Goal: Obtain resource: Obtain resource

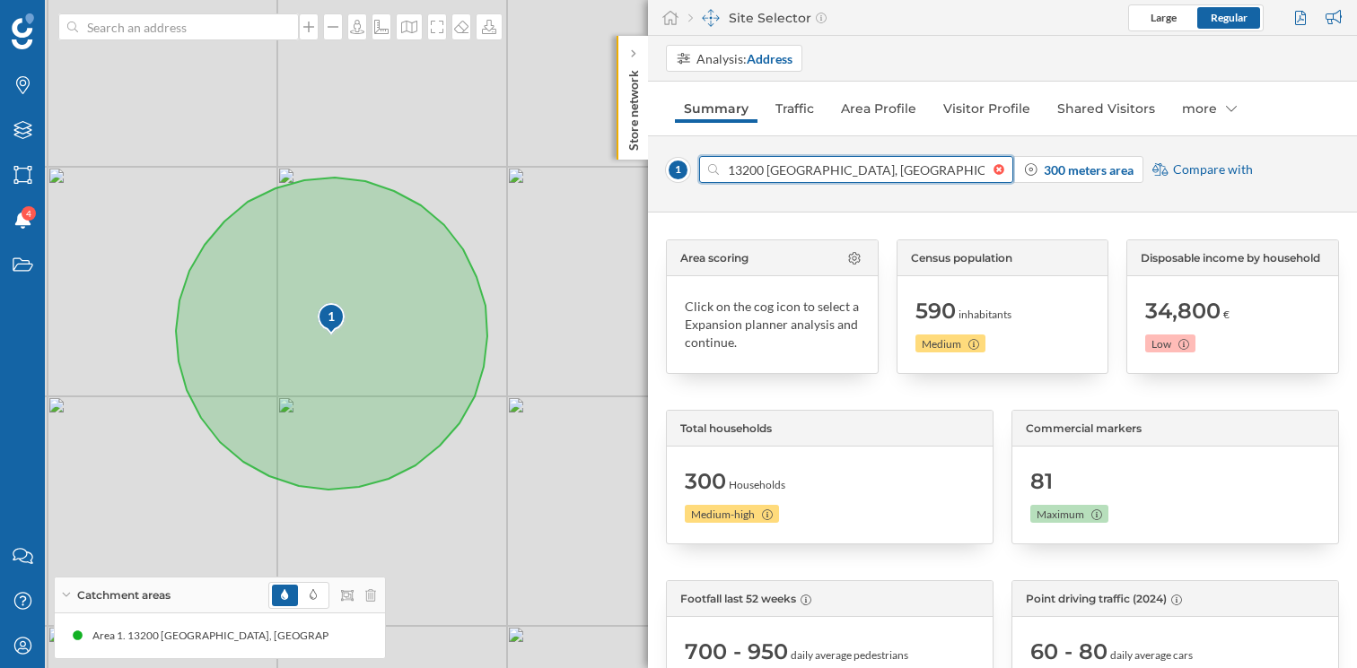
click at [796, 173] on input "13200 [GEOGRAPHIC_DATA], [GEOGRAPHIC_DATA]" at bounding box center [856, 169] width 275 height 27
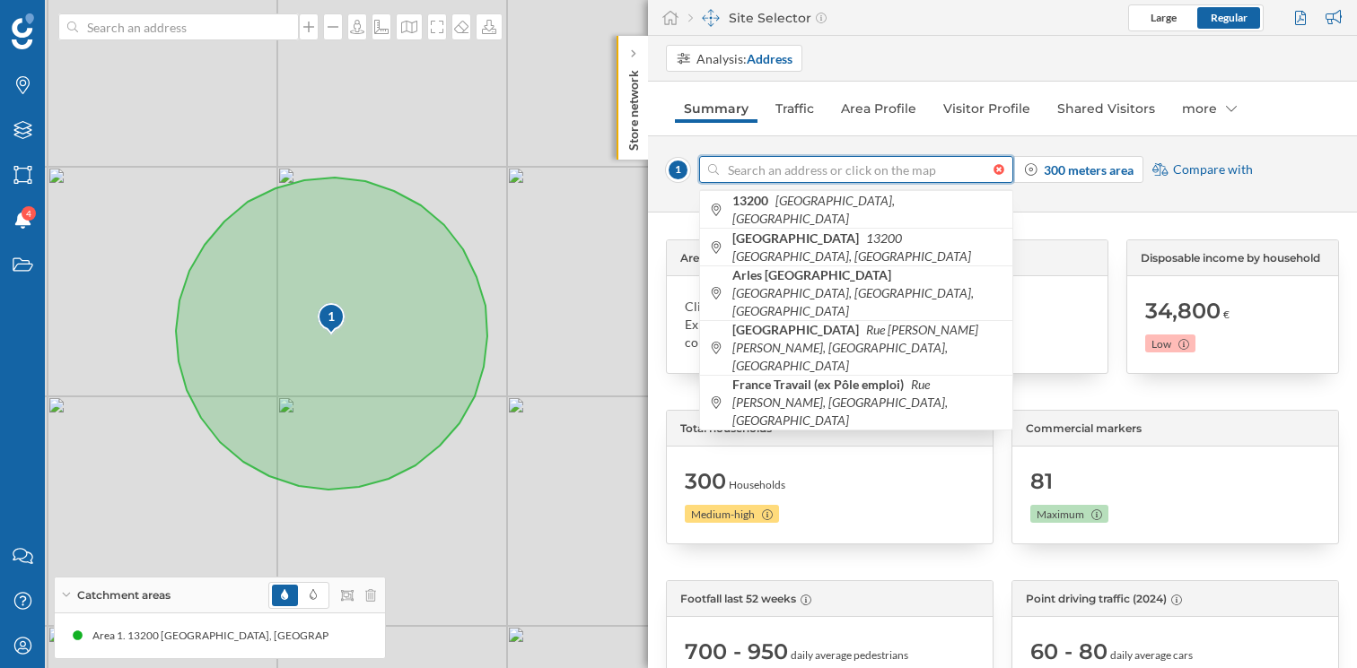
click at [1002, 166] on div at bounding box center [1003, 169] width 20 height 11
click at [993, 166] on input at bounding box center [856, 169] width 275 height 27
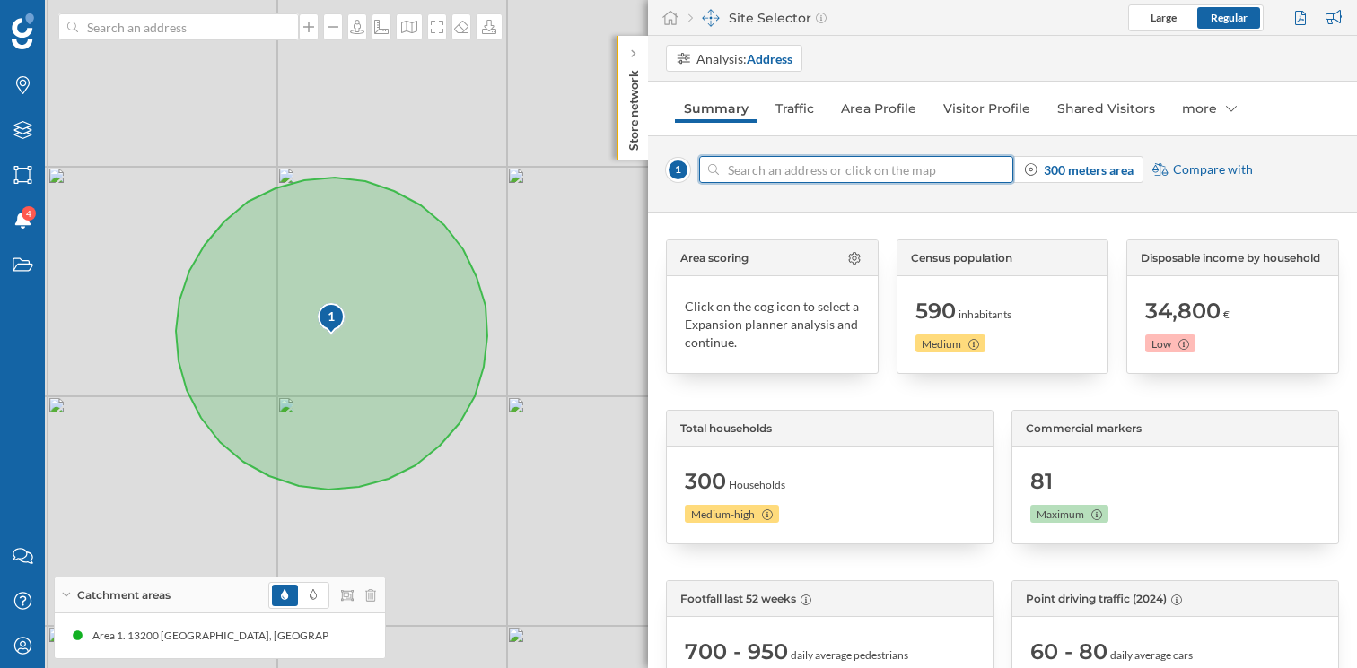
click at [894, 179] on input at bounding box center [856, 169] width 275 height 27
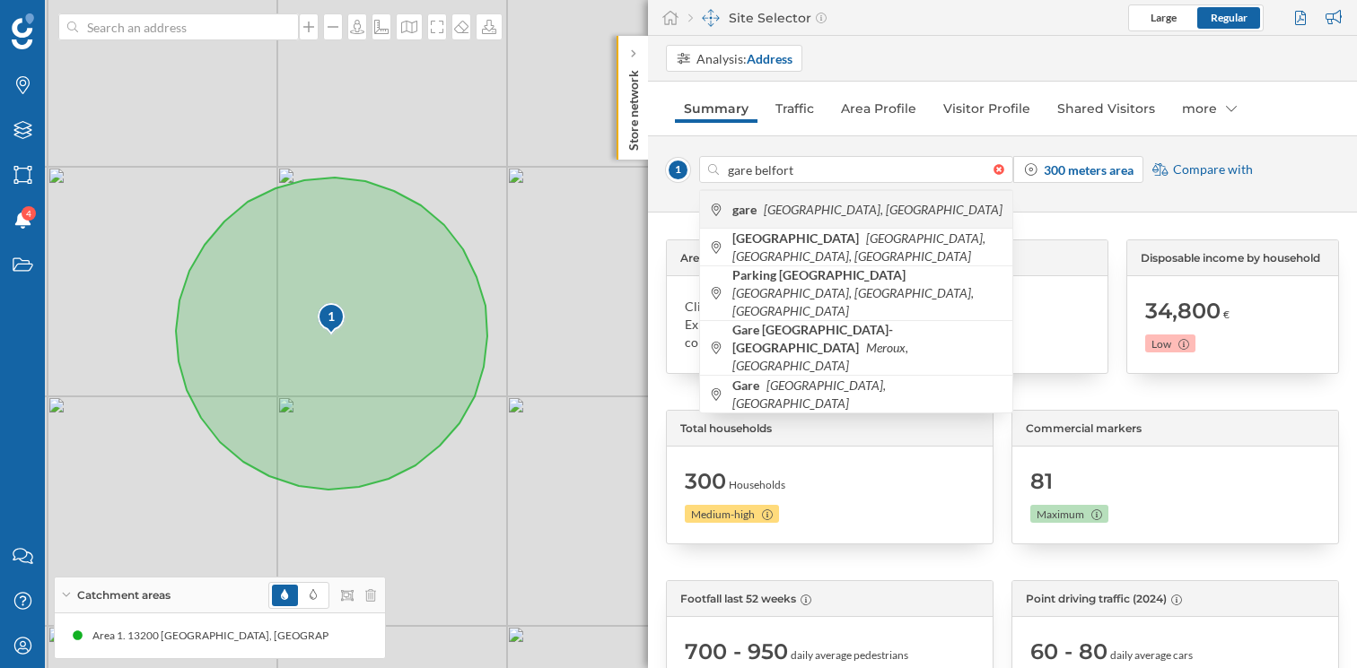
click at [918, 202] on span "[GEOGRAPHIC_DATA], [GEOGRAPHIC_DATA]" at bounding box center [867, 210] width 271 height 18
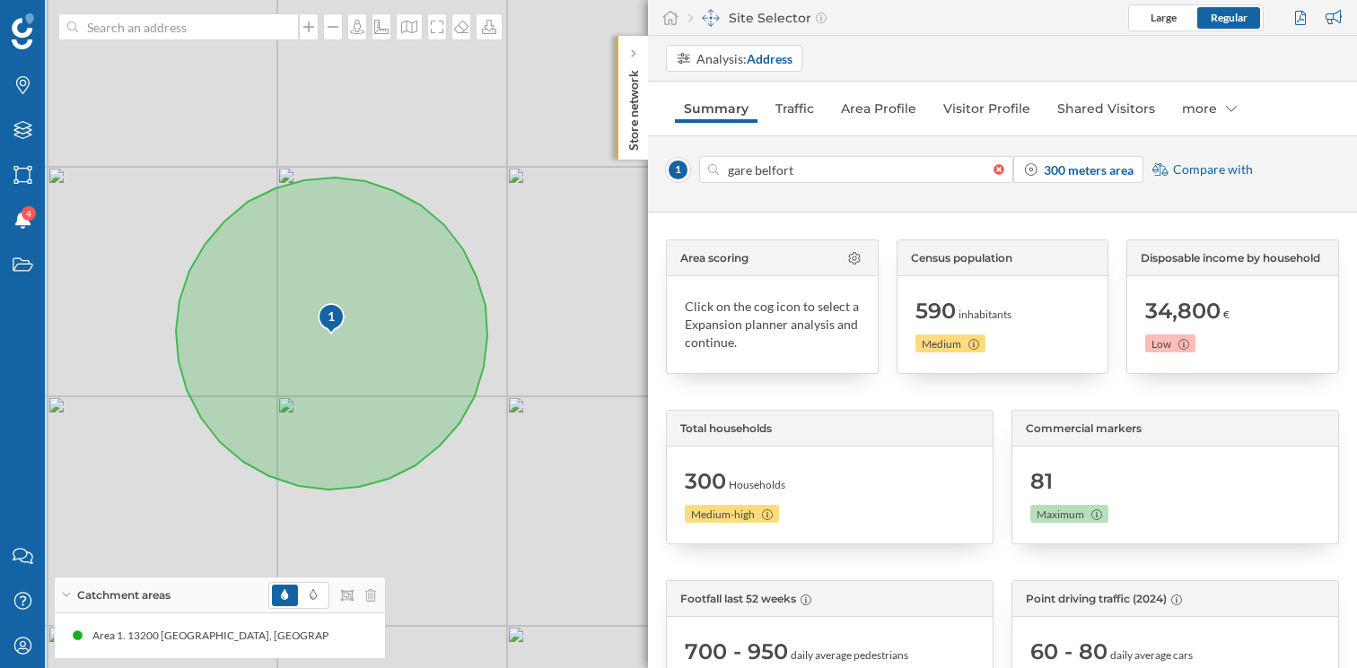
type input "[GEOGRAPHIC_DATA], [GEOGRAPHIC_DATA]"
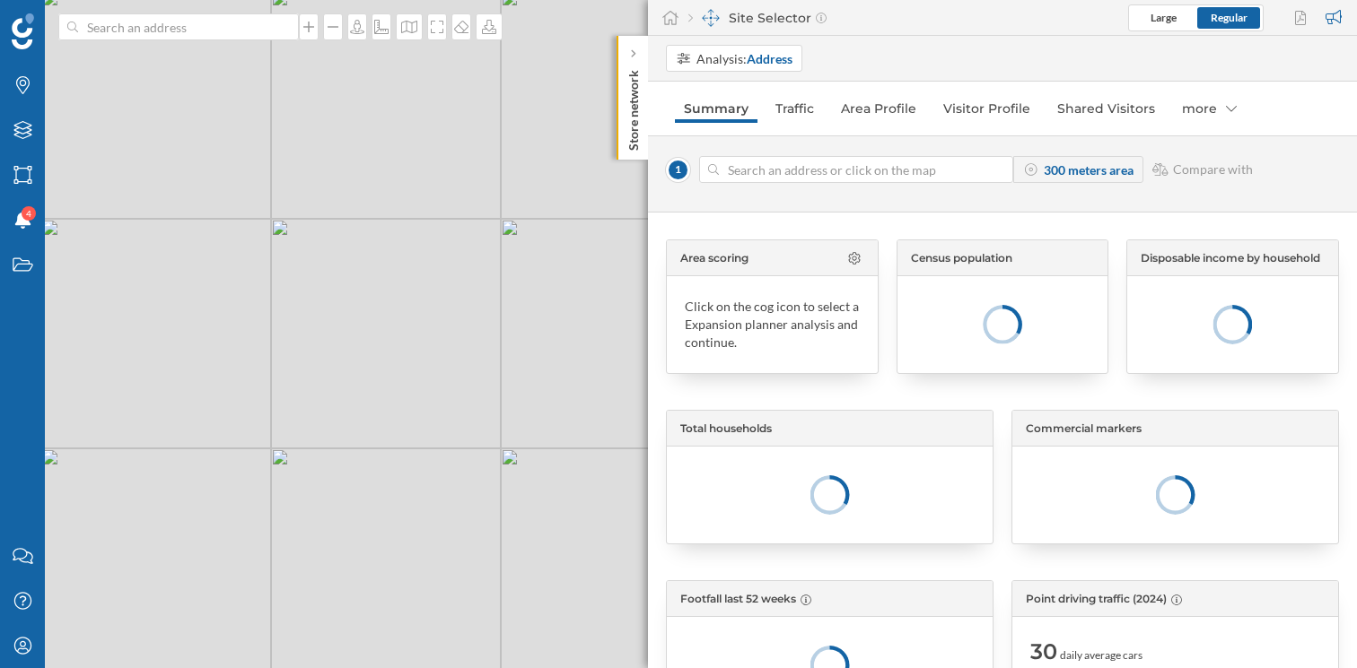
click at [1000, 170] on div at bounding box center [1003, 169] width 20 height 11
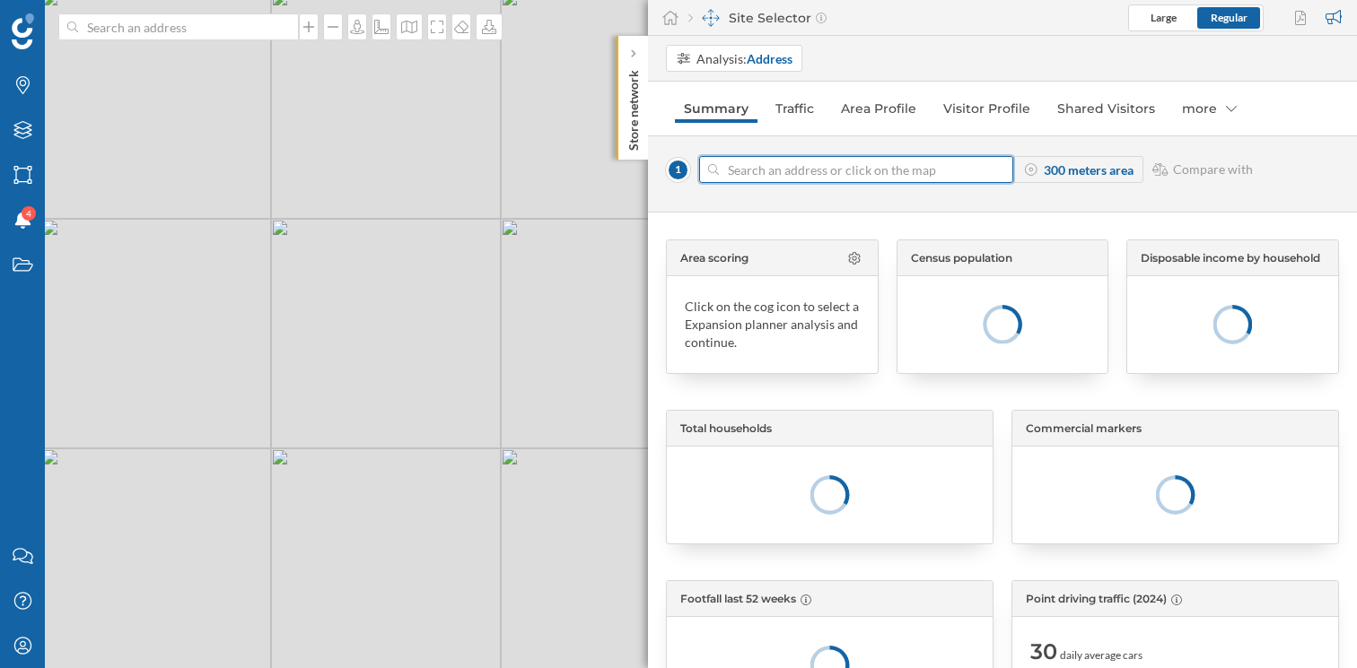
click at [993, 170] on input at bounding box center [856, 169] width 275 height 27
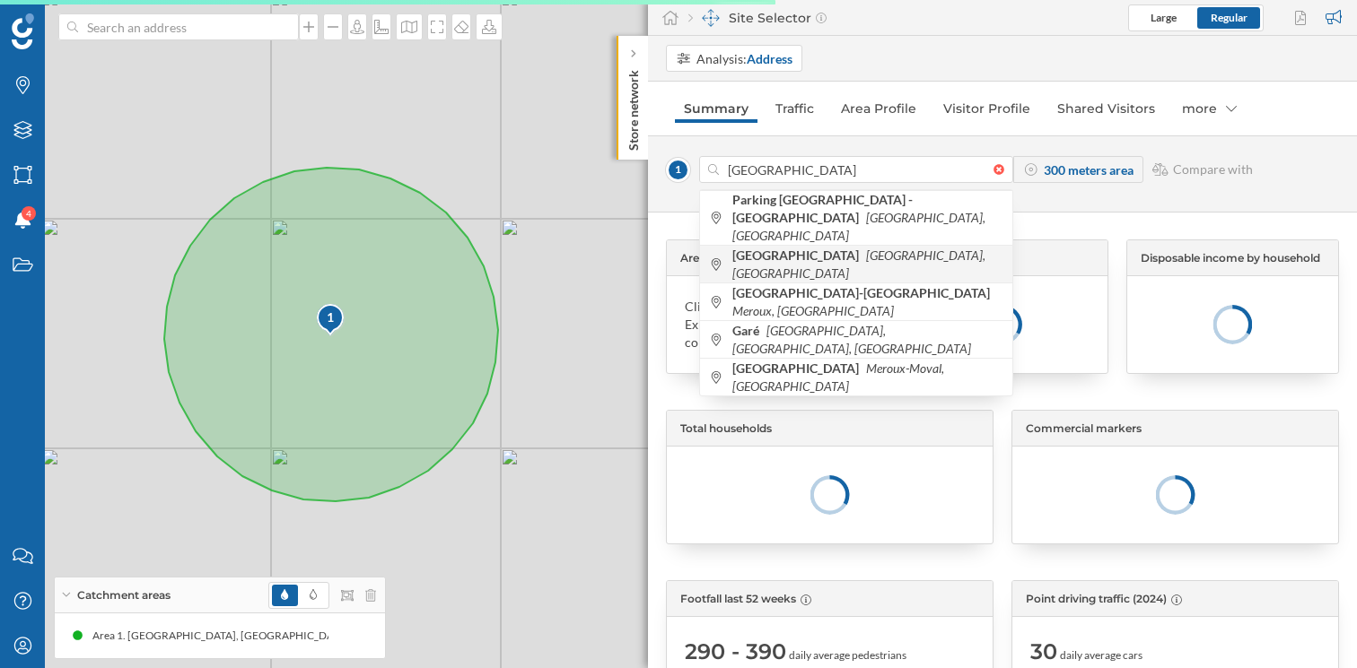
click at [878, 248] on icon "[GEOGRAPHIC_DATA], [GEOGRAPHIC_DATA]" at bounding box center [858, 264] width 253 height 33
type input "90000 [GEOGRAPHIC_DATA], [GEOGRAPHIC_DATA]"
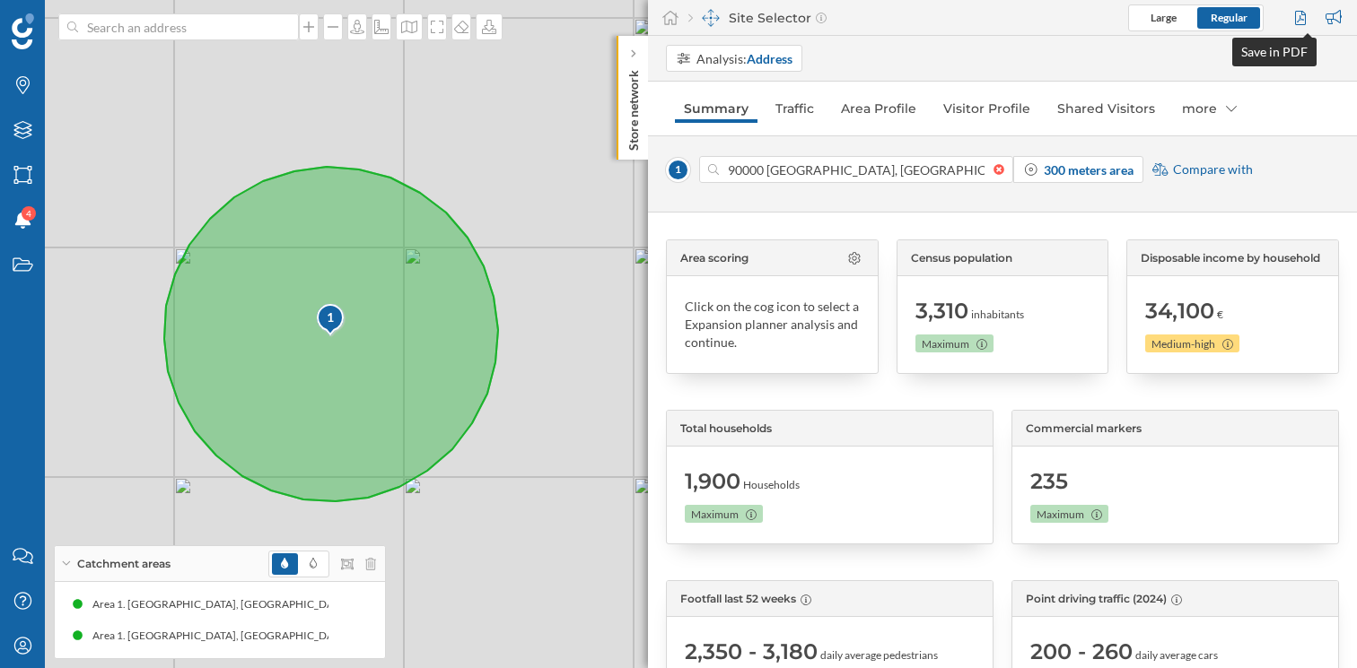
click at [1309, 23] on div at bounding box center [1302, 17] width 24 height 27
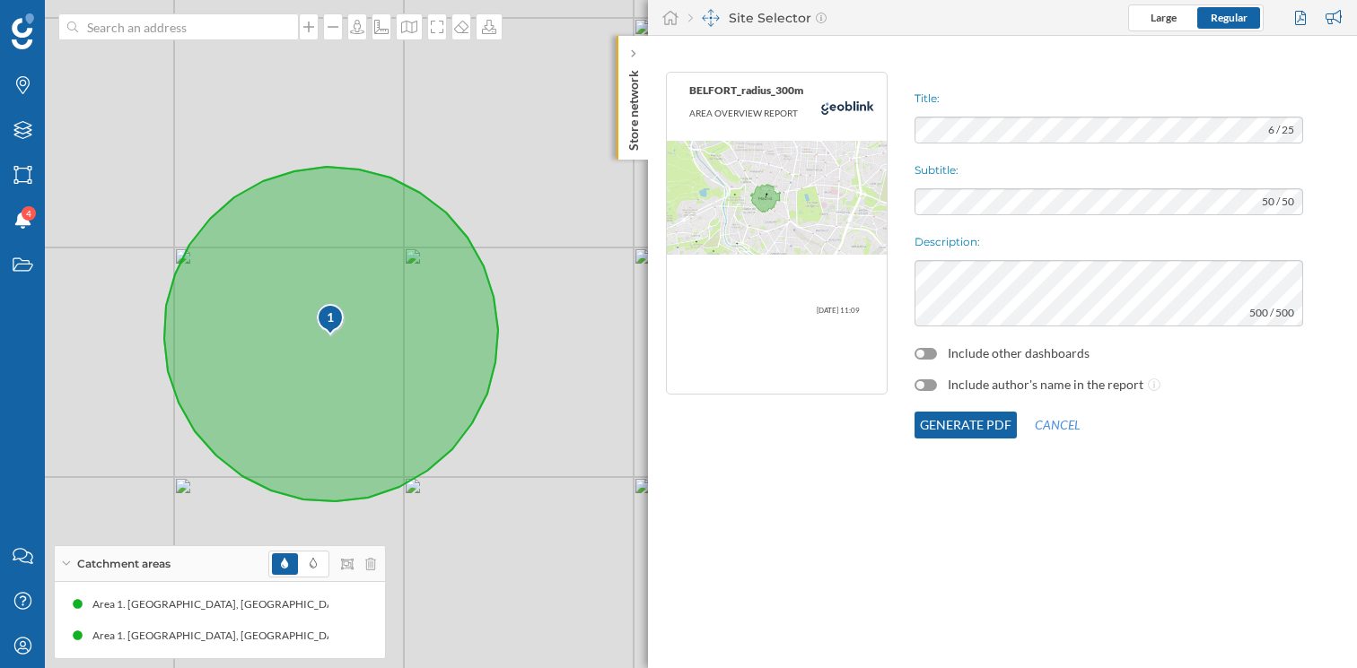
click at [947, 354] on label "Include other dashboards" at bounding box center [1018, 354] width 142 height 18
click at [934, 354] on div at bounding box center [925, 354] width 22 height 12
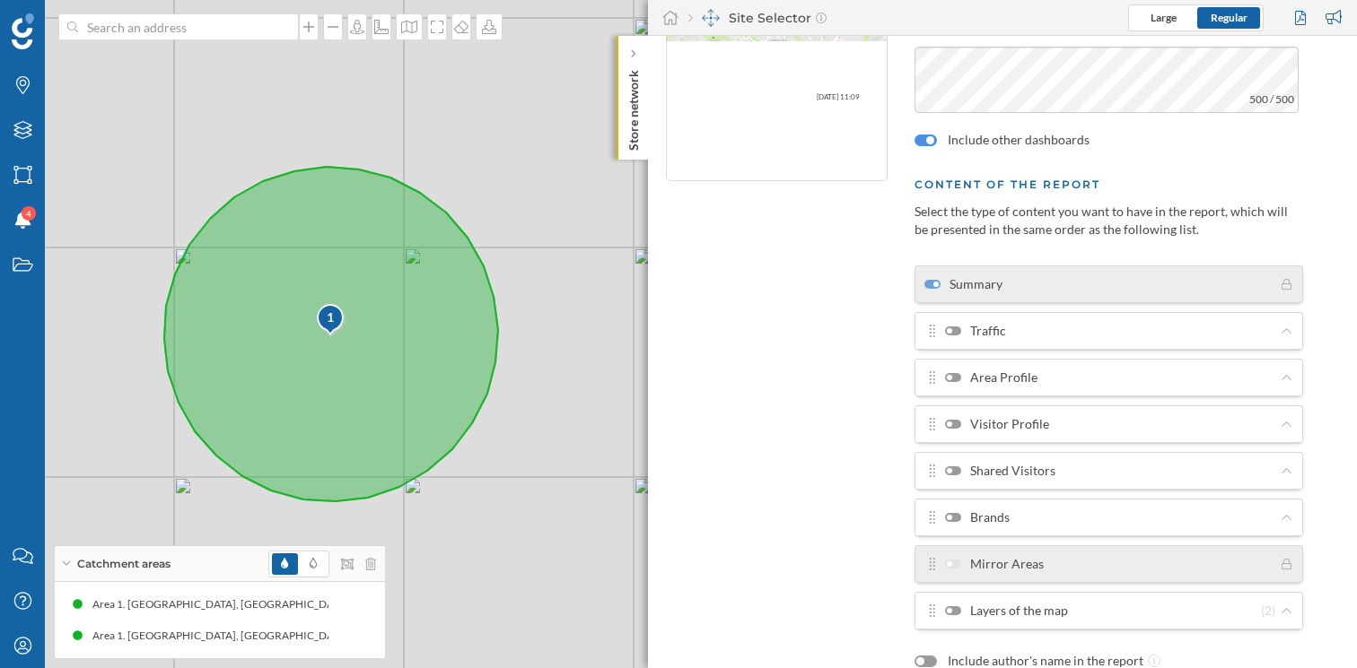
scroll to position [219, 0]
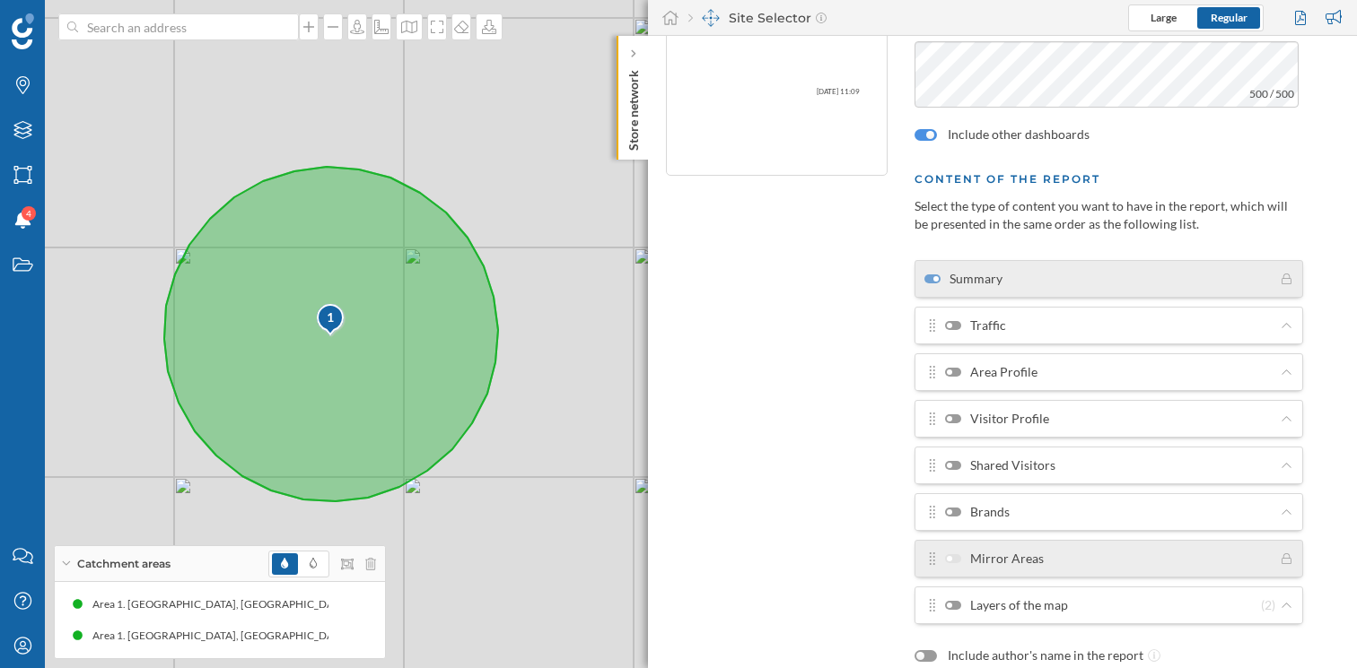
click at [952, 321] on div at bounding box center [953, 325] width 16 height 9
click at [0, 0] on input "Traffic" at bounding box center [0, 0] width 0 height 0
click at [954, 363] on label "Area Profile" at bounding box center [991, 372] width 92 height 18
click at [0, 0] on input "Area Profile" at bounding box center [0, 0] width 0 height 0
click at [951, 418] on div at bounding box center [949, 418] width 5 height 5
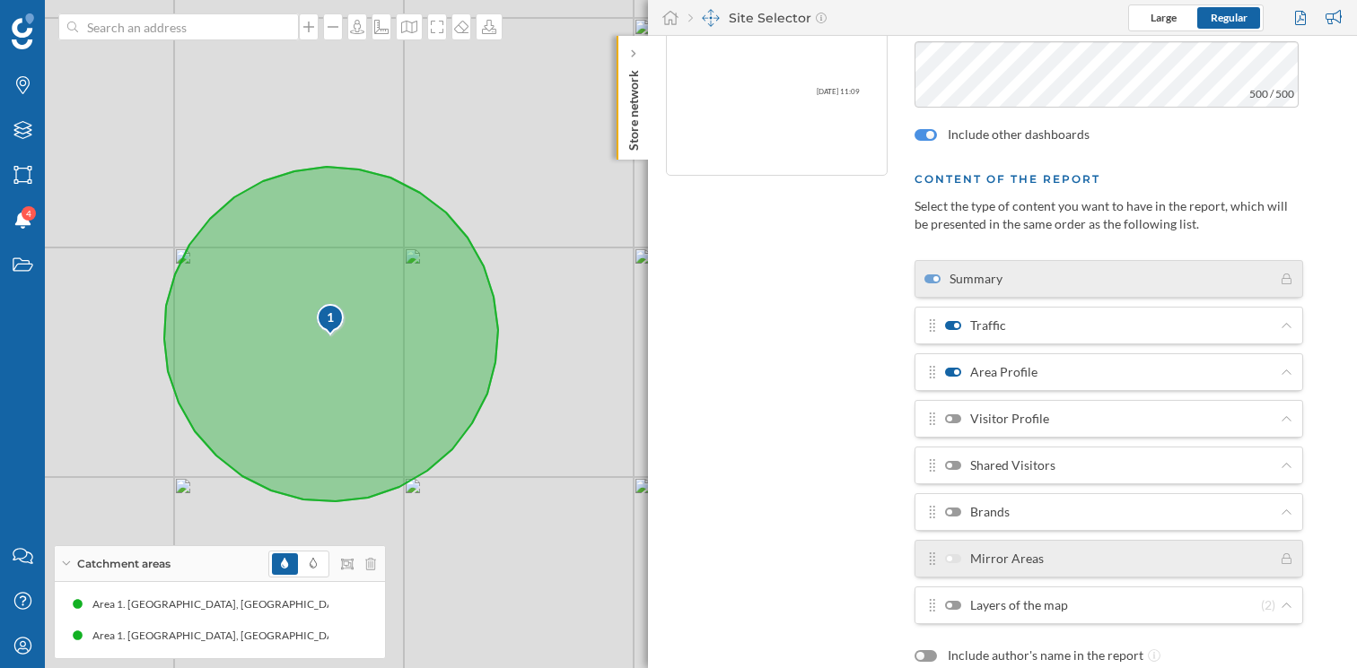
click at [0, 0] on input "Visitor Profile" at bounding box center [0, 0] width 0 height 0
click at [956, 462] on div at bounding box center [953, 465] width 16 height 9
click at [0, 0] on input "Shared Visitors" at bounding box center [0, 0] width 0 height 0
click at [955, 511] on div at bounding box center [953, 512] width 16 height 9
click at [0, 0] on input "Brands" at bounding box center [0, 0] width 0 height 0
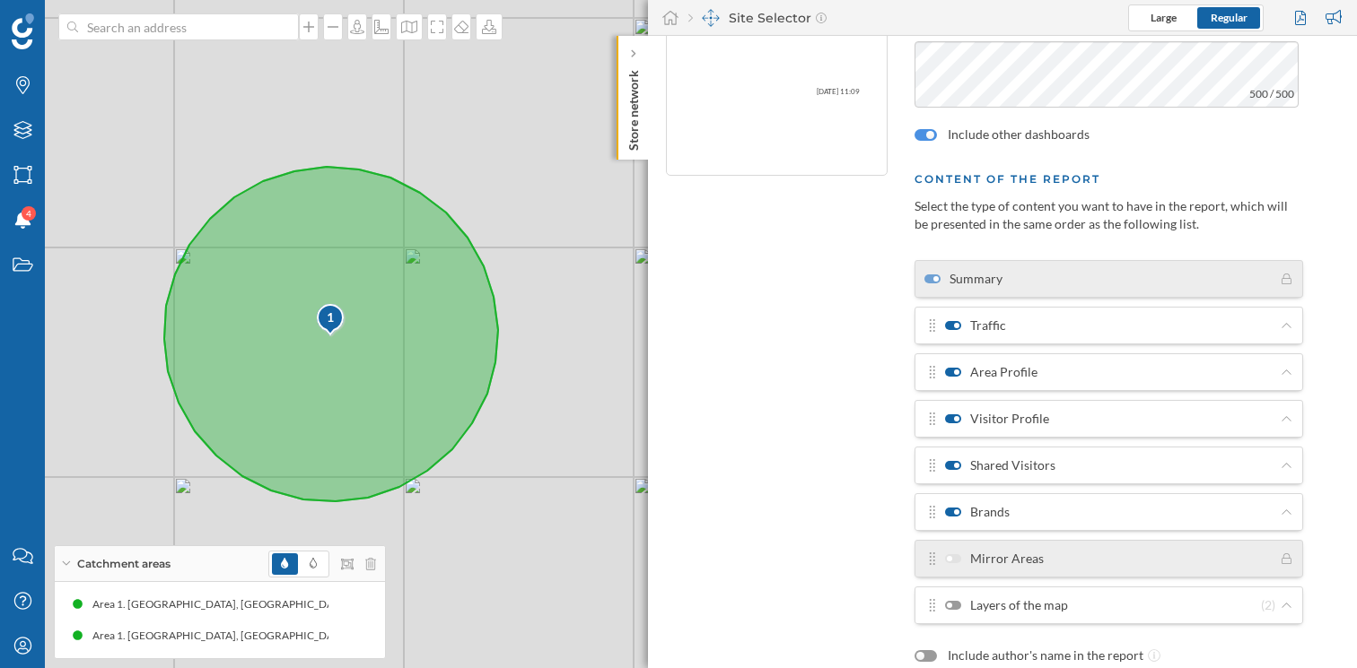
scroll to position [269, 0]
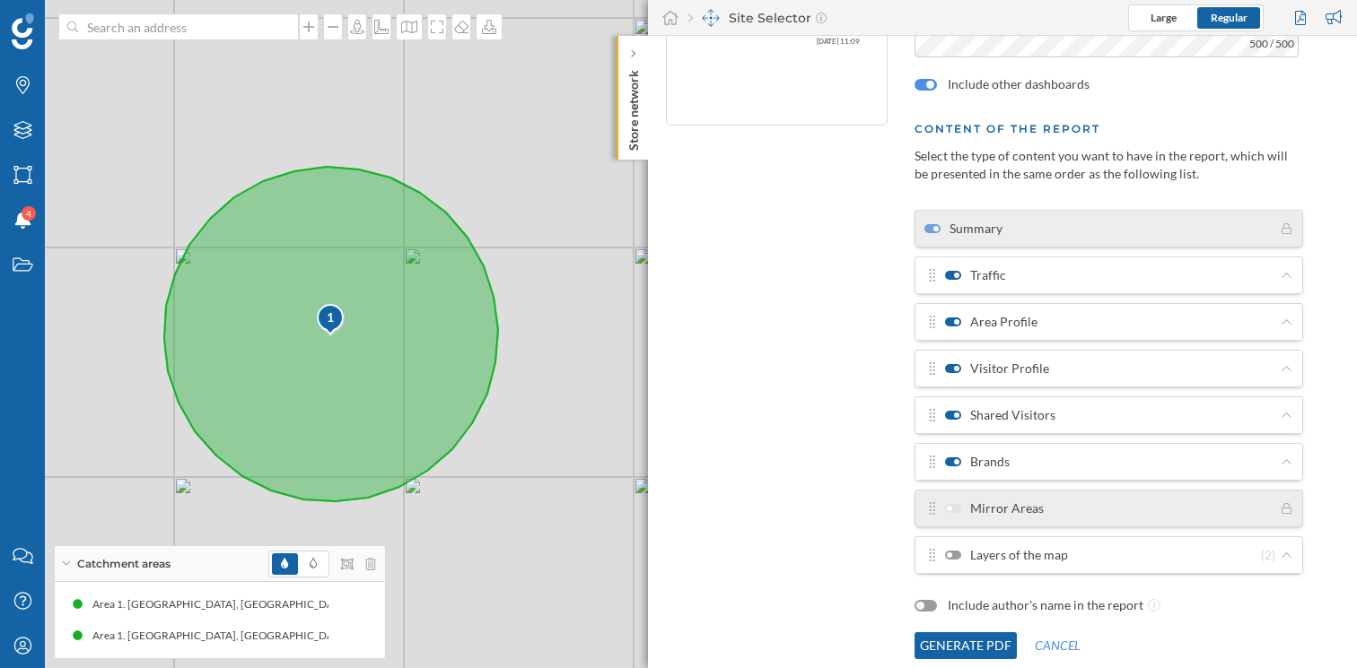
click at [960, 554] on div at bounding box center [953, 555] width 16 height 9
click at [0, 0] on input "Layers of the map" at bounding box center [0, 0] width 0 height 0
click at [949, 650] on button "Generate PDF" at bounding box center [965, 646] width 102 height 27
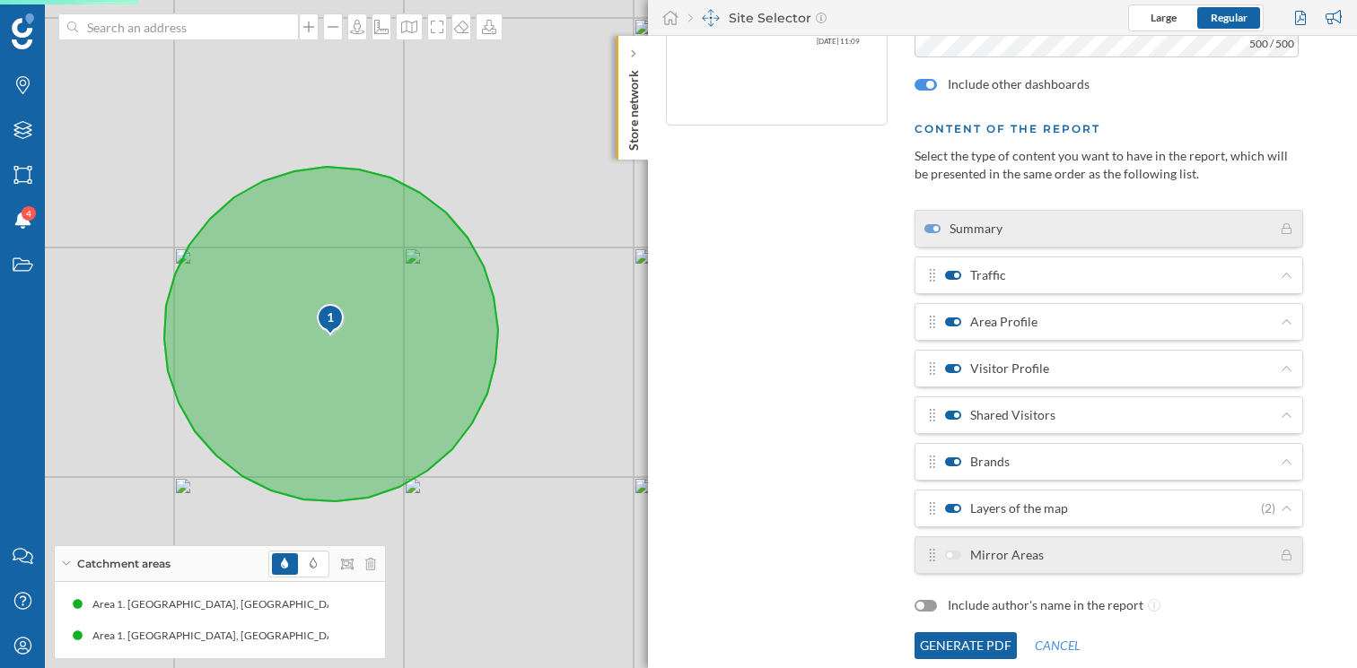
scroll to position [0, 0]
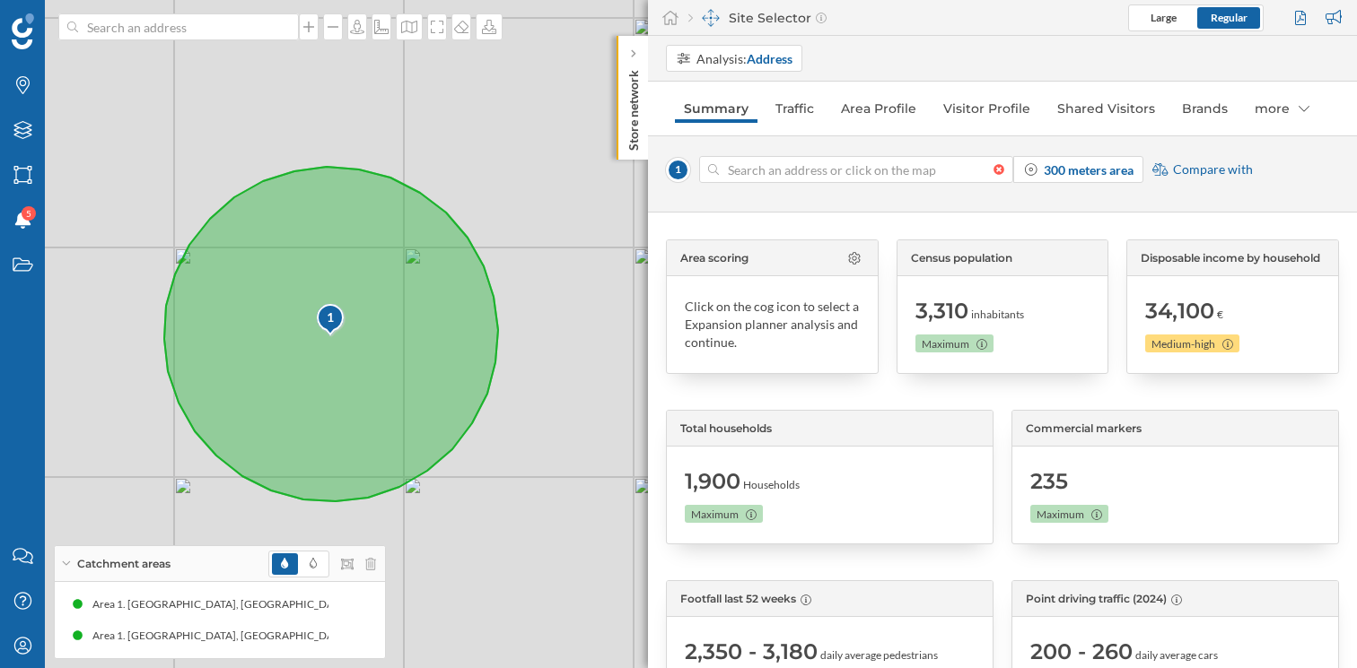
click at [997, 171] on div at bounding box center [1003, 169] width 20 height 11
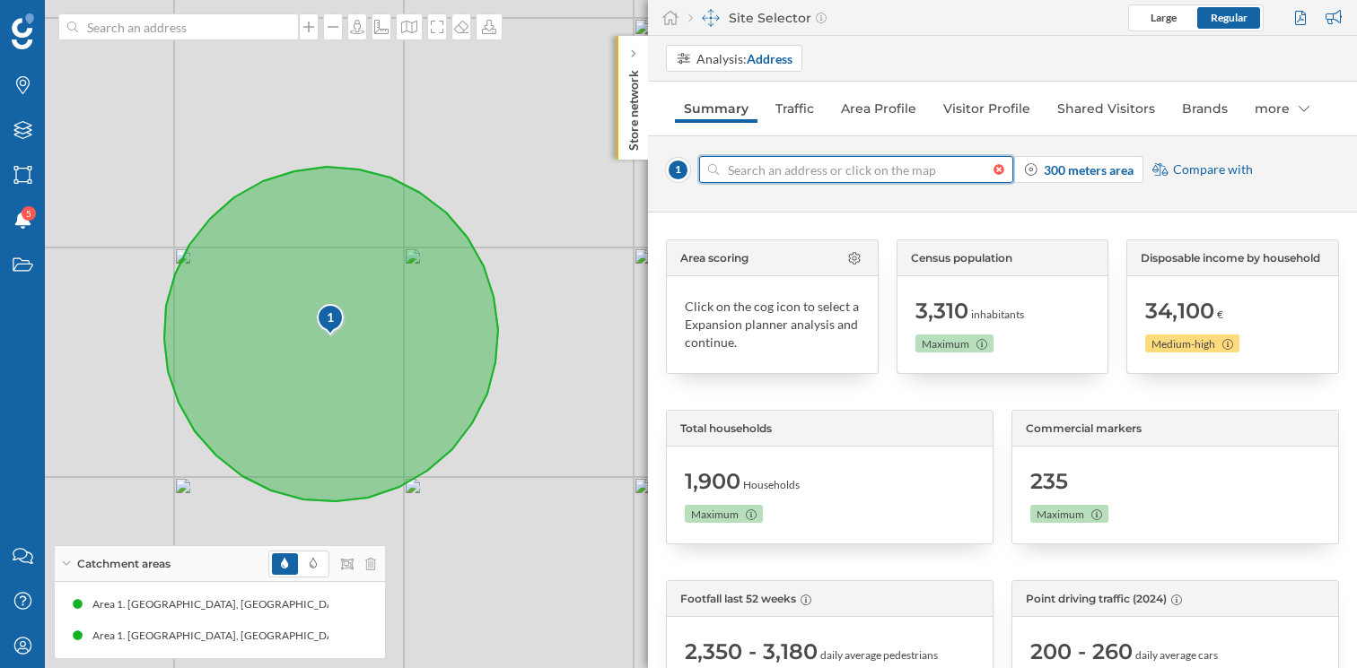
click at [993, 171] on input at bounding box center [856, 169] width 275 height 27
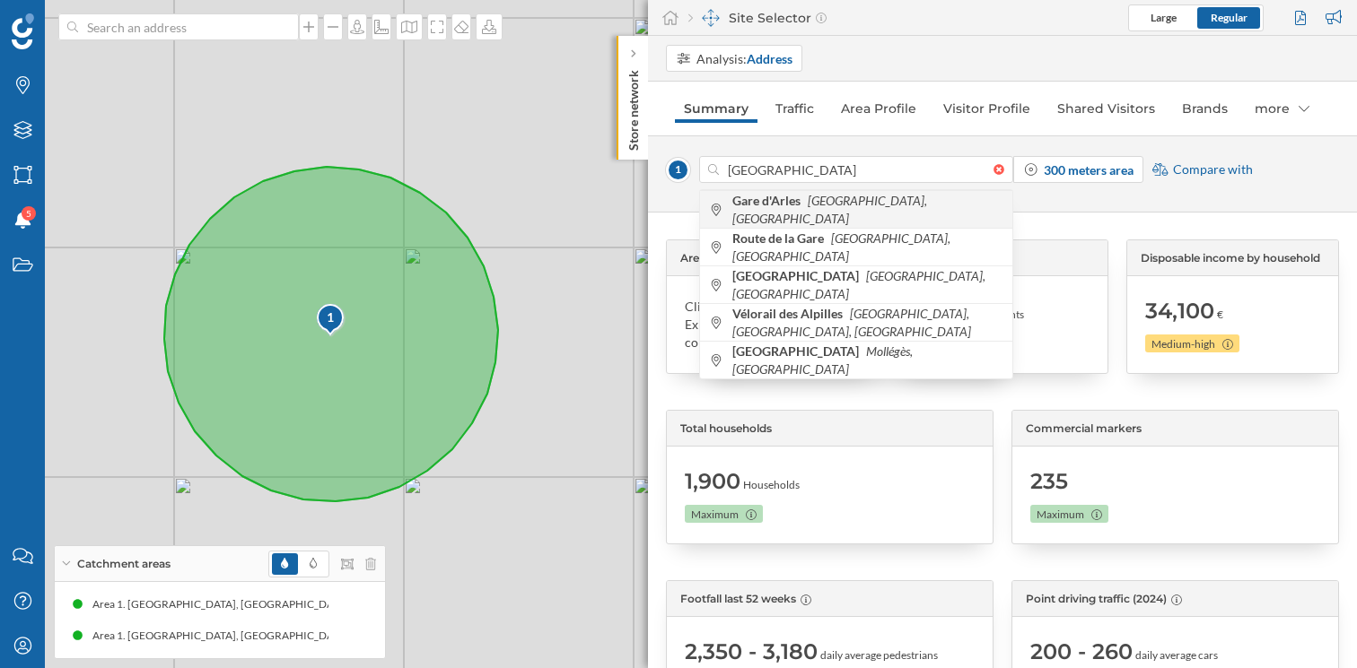
click at [807, 212] on icon "[GEOGRAPHIC_DATA], [GEOGRAPHIC_DATA]" at bounding box center [829, 209] width 195 height 33
type input "13200 [GEOGRAPHIC_DATA], [GEOGRAPHIC_DATA]"
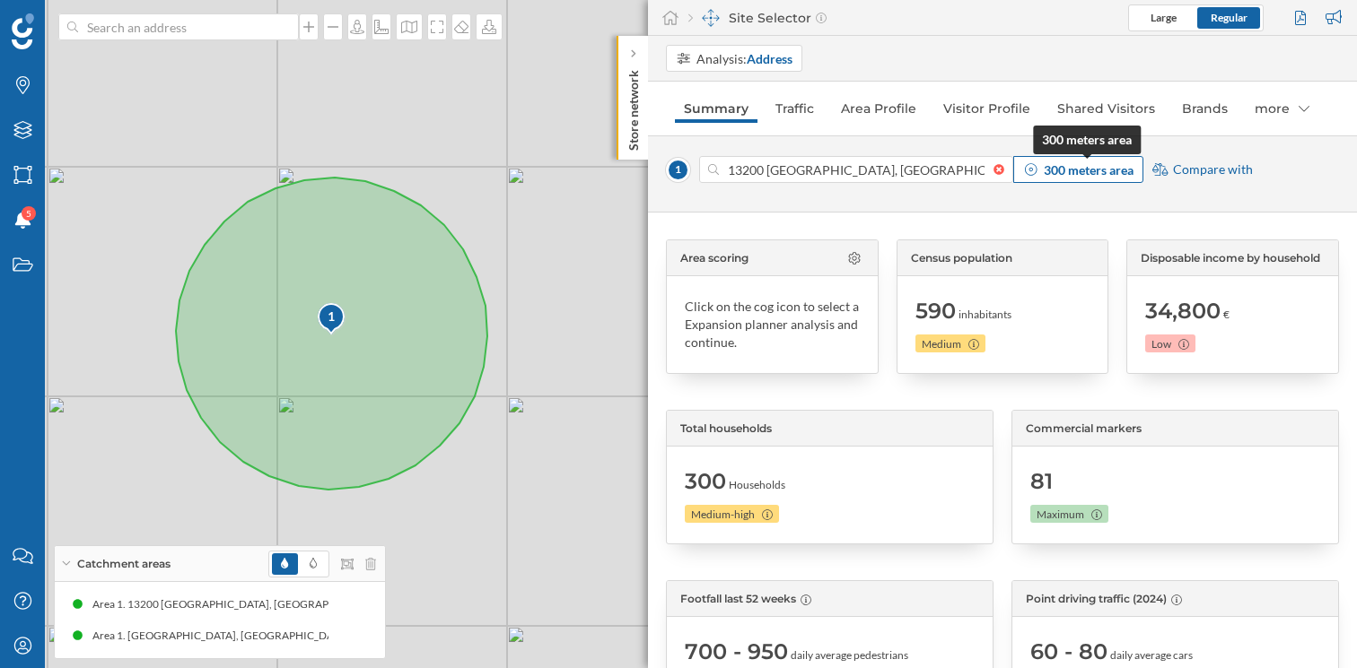
click at [1047, 169] on strong "300 meters area" at bounding box center [1088, 169] width 90 height 15
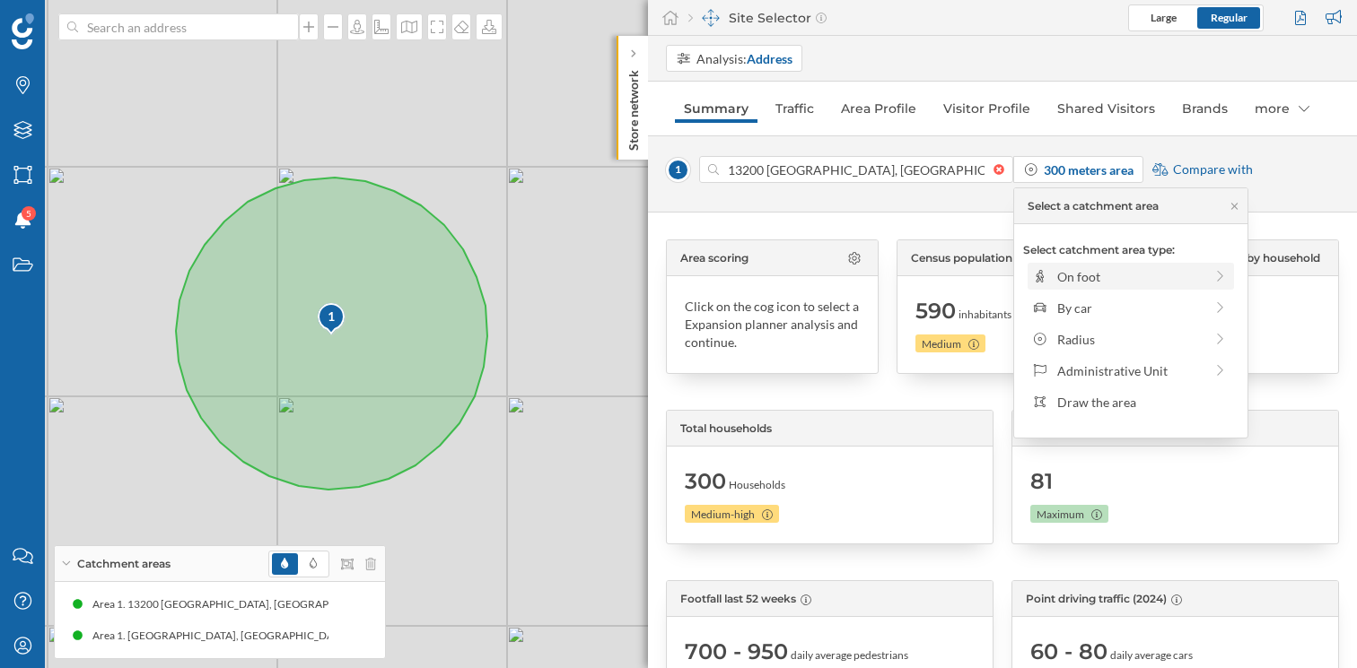
click at [1113, 285] on div "On foot" at bounding box center [1130, 276] width 206 height 27
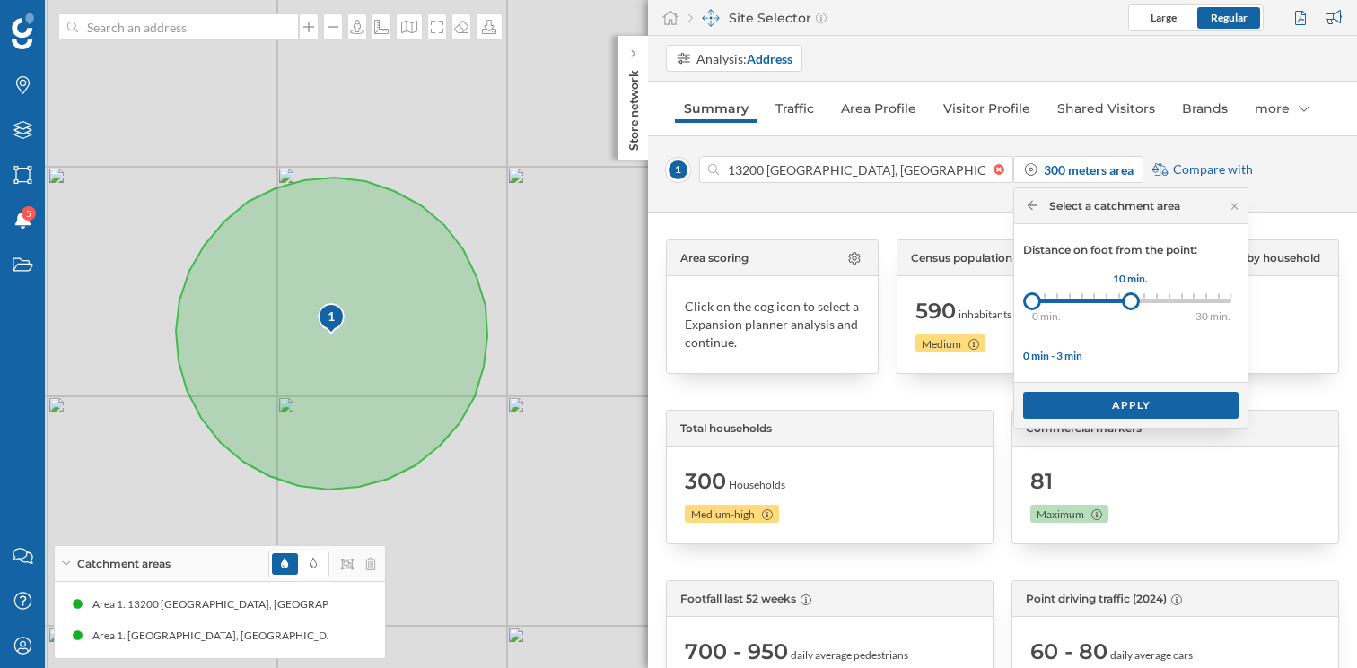
drag, startPoint x: 1049, startPoint y: 301, endPoint x: 1131, endPoint y: 305, distance: 81.8
click at [1131, 305] on div at bounding box center [1131, 301] width 18 height 18
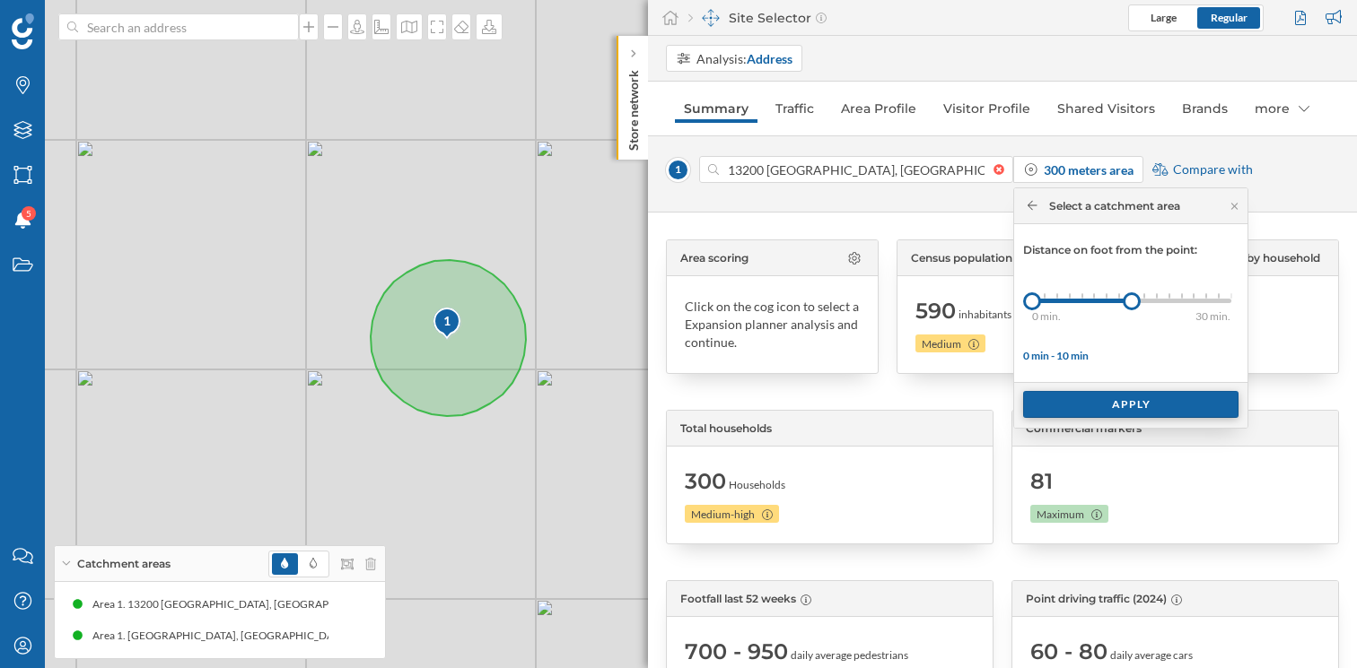
click at [1113, 406] on div "Apply" at bounding box center [1130, 404] width 215 height 27
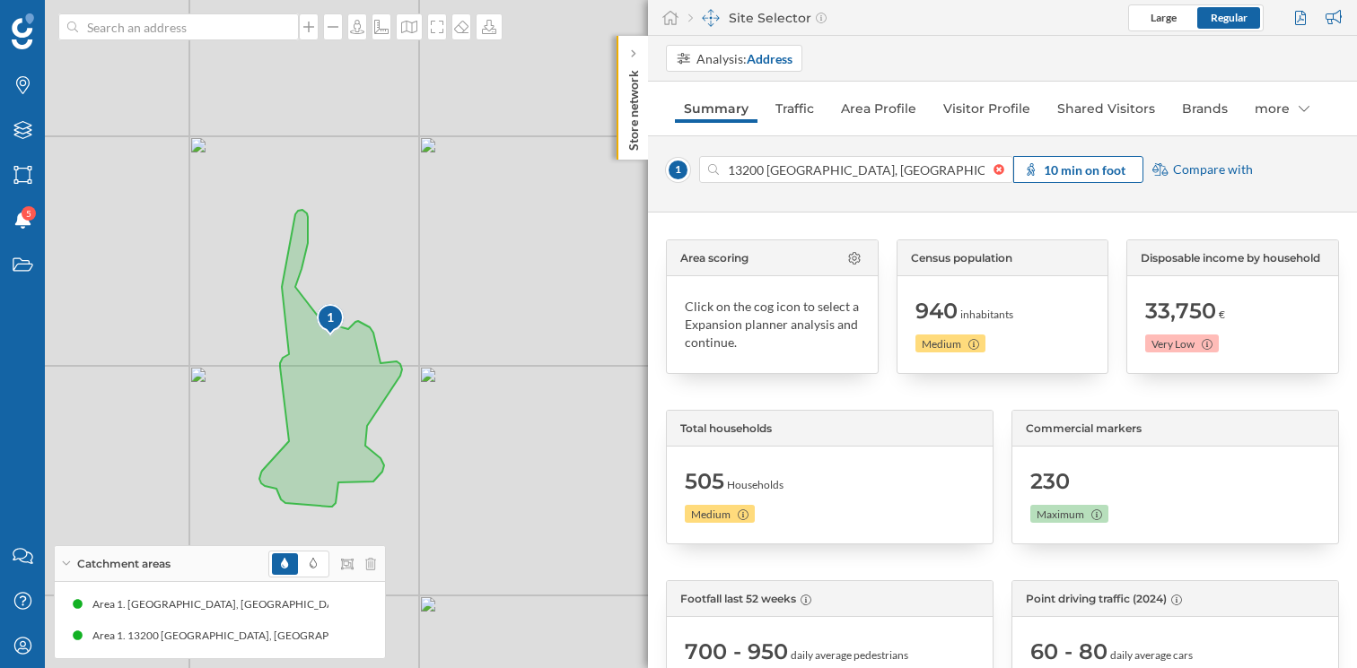
click at [1109, 172] on strong "10 min on foot" at bounding box center [1084, 169] width 82 height 15
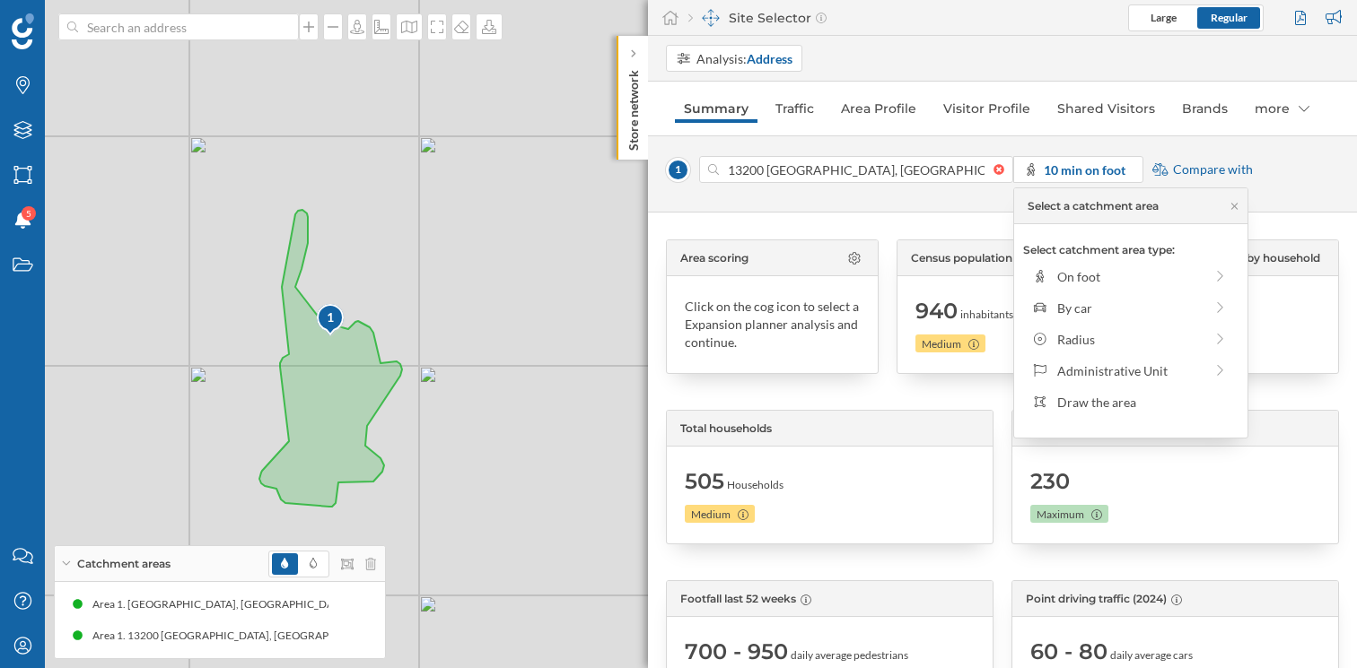
click at [1092, 322] on div "Select catchment area type: On foot By car Radius Administrative Unit Draw the …" at bounding box center [1130, 331] width 233 height 214
click at [1090, 341] on div "Radius" at bounding box center [1130, 339] width 146 height 19
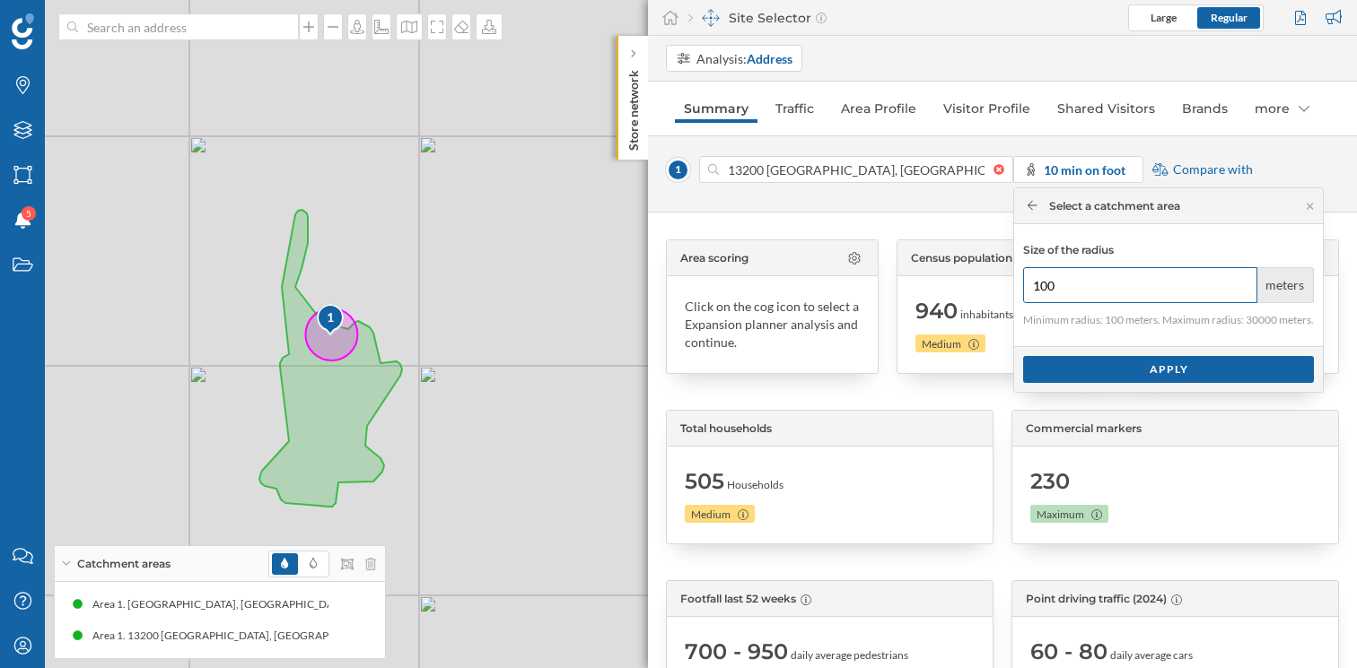
drag, startPoint x: 1077, startPoint y: 286, endPoint x: 1008, endPoint y: 286, distance: 69.1
click at [1008, 286] on body "Brands Layers Areas Notifications 5 States Contact us Help Center My Profile Ca…" at bounding box center [678, 334] width 1357 height 668
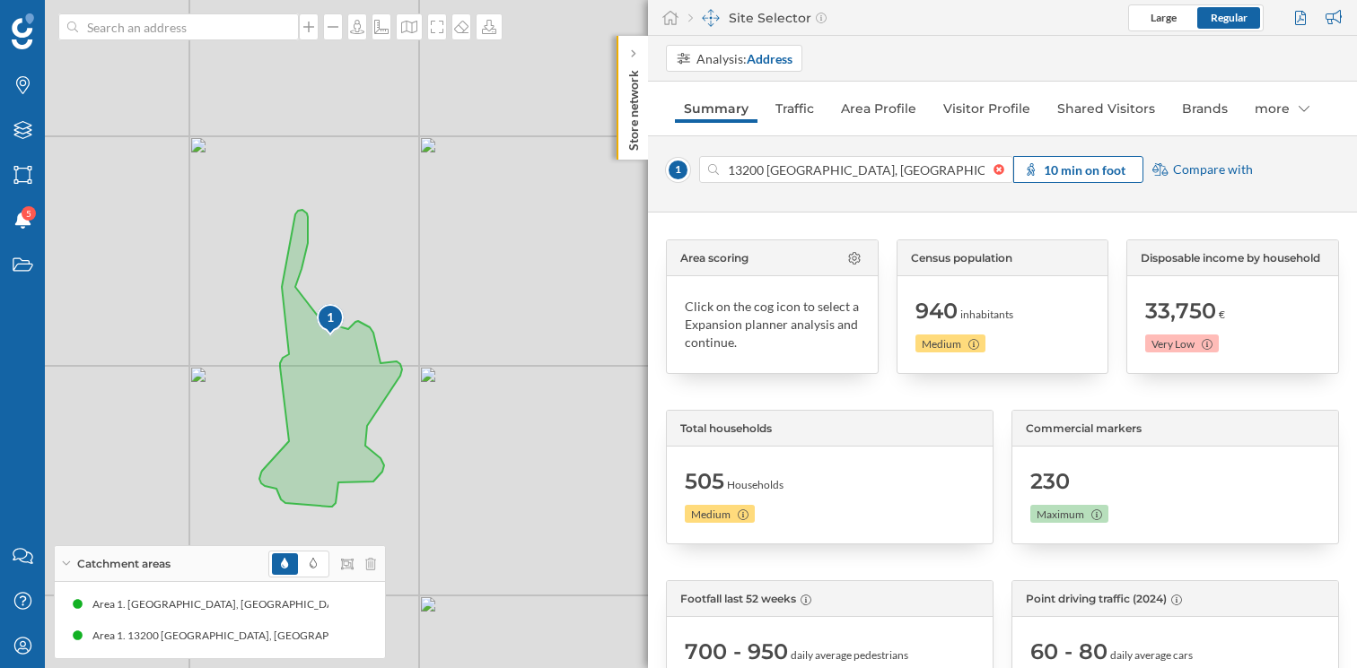
click at [1088, 171] on strong "10 min on foot" at bounding box center [1084, 169] width 82 height 15
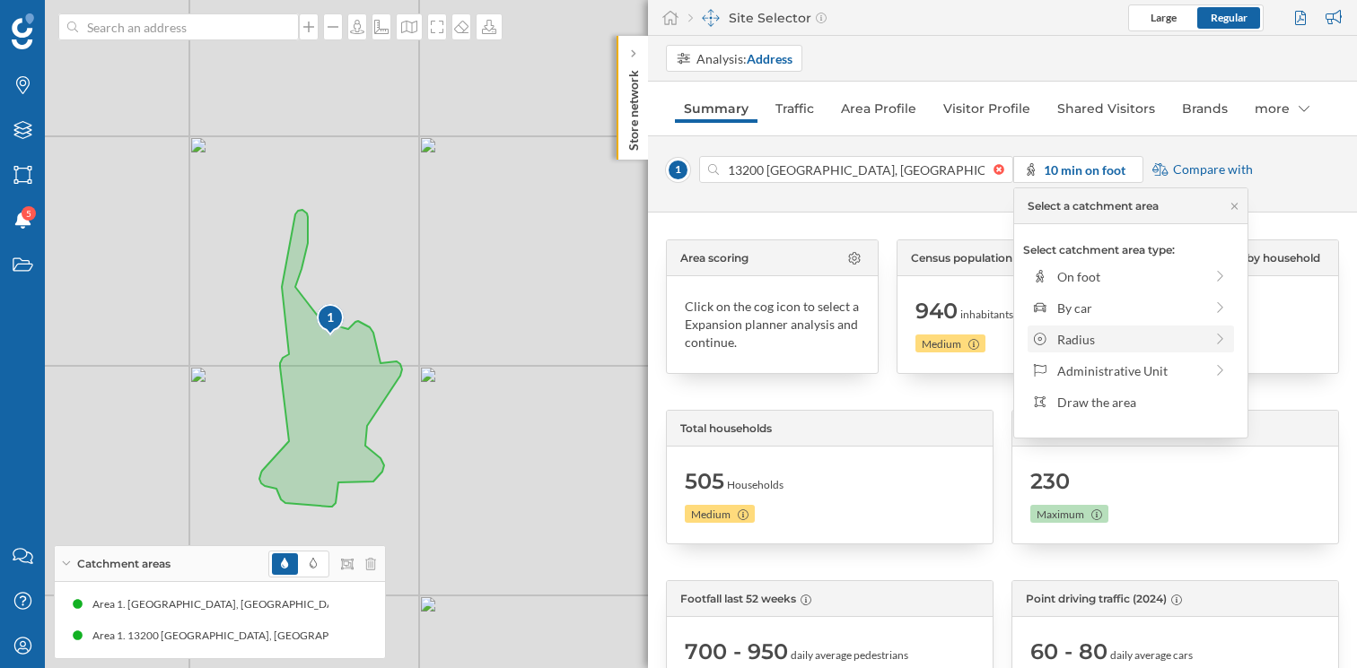
click at [1064, 346] on div "Radius" at bounding box center [1130, 339] width 146 height 19
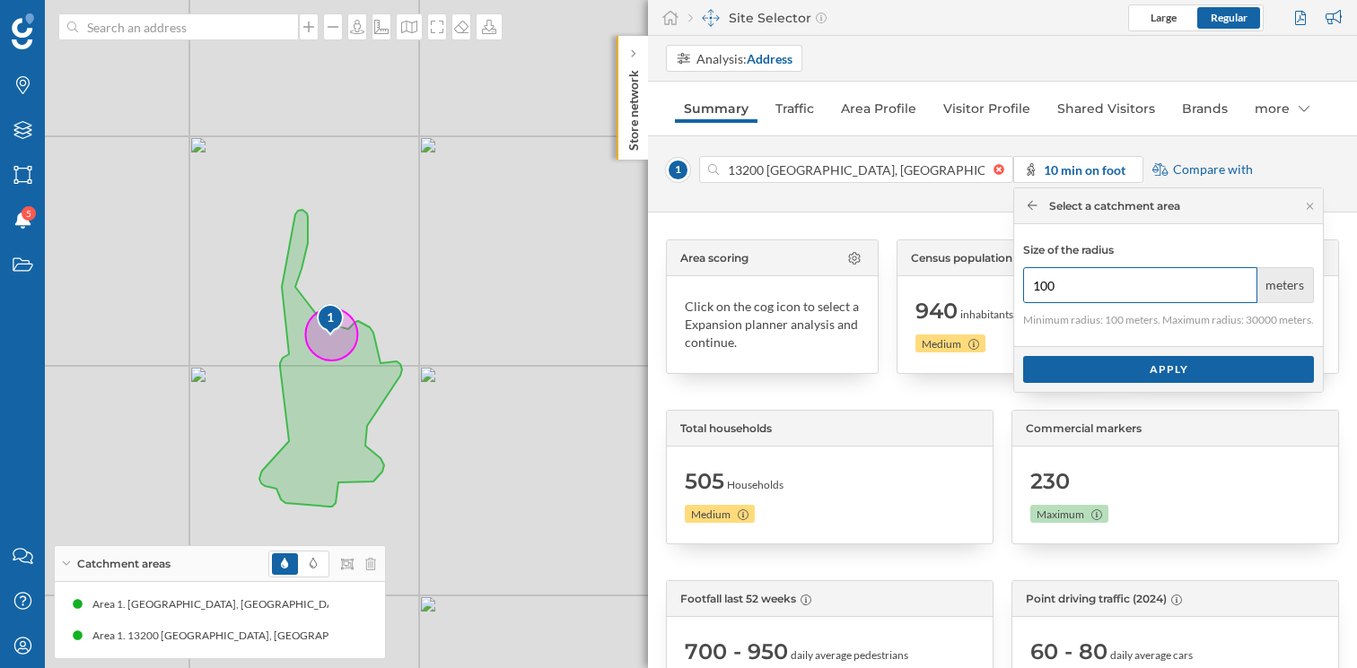
click at [1039, 283] on input "100" at bounding box center [1140, 285] width 234 height 36
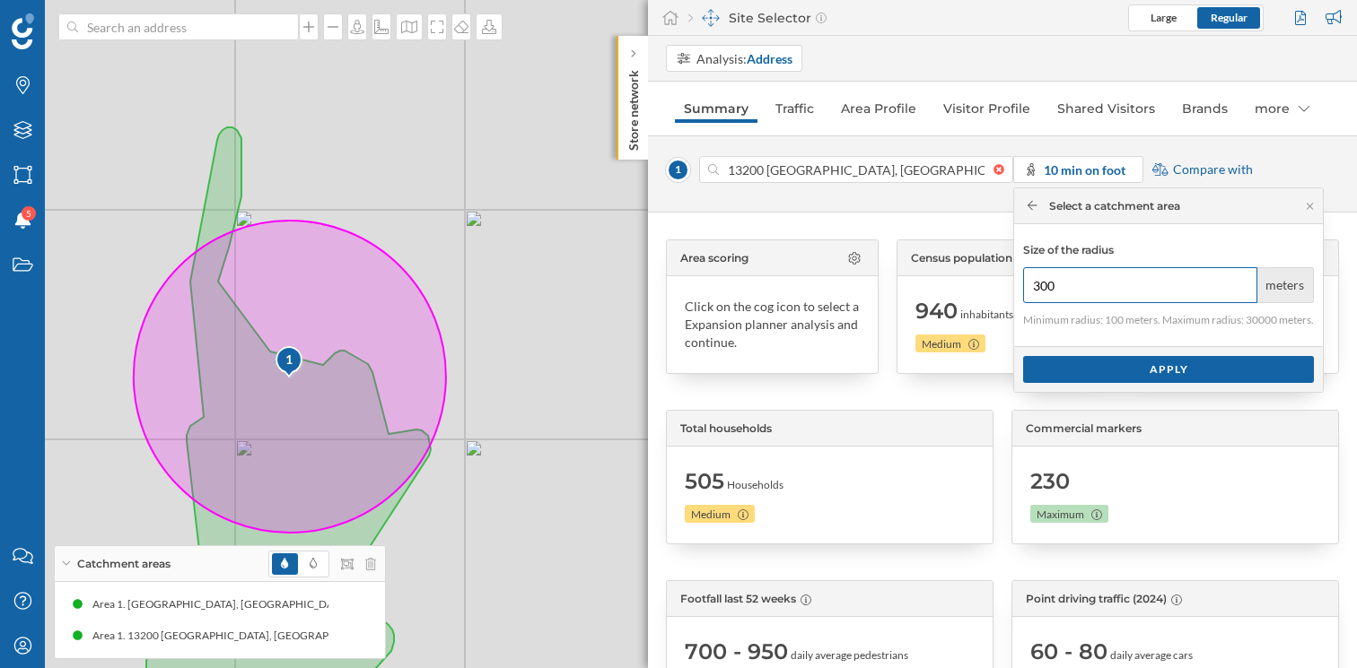
type input "300"
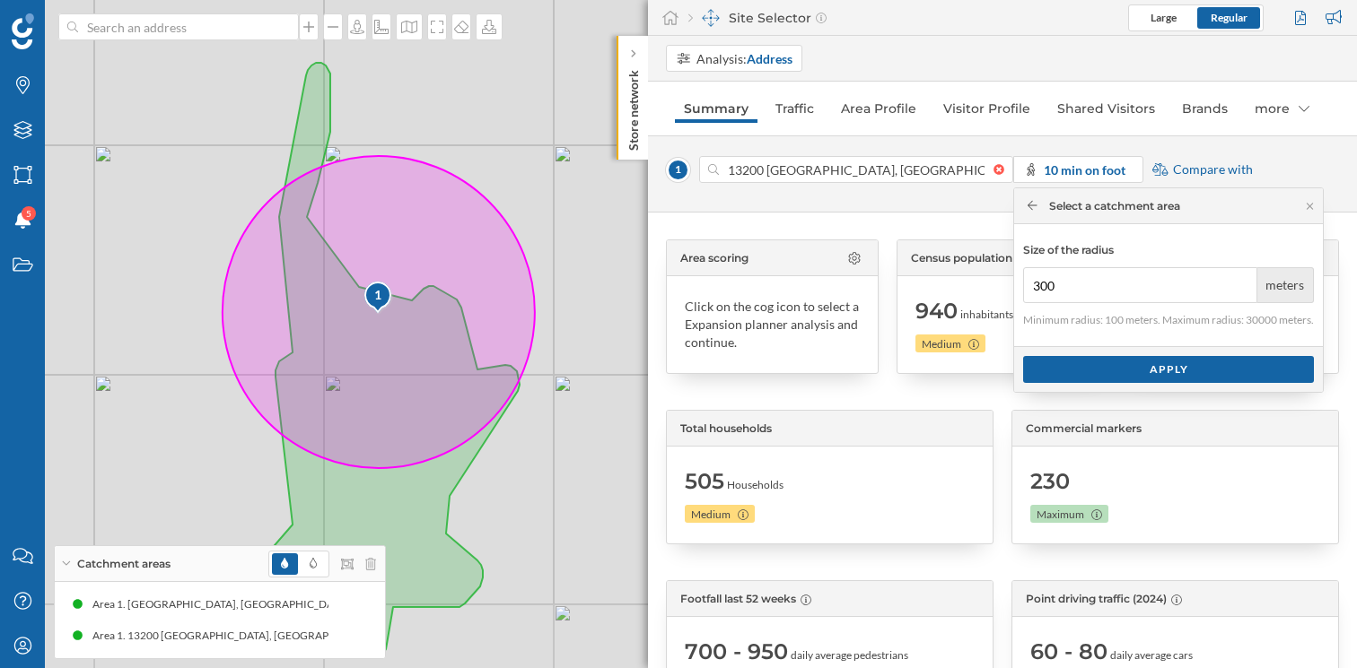
drag, startPoint x: 479, startPoint y: 468, endPoint x: 572, endPoint y: 404, distance: 113.5
click at [572, 404] on div "1 1 © Mapbox © OpenStreetMap Improve this map" at bounding box center [678, 334] width 1357 height 668
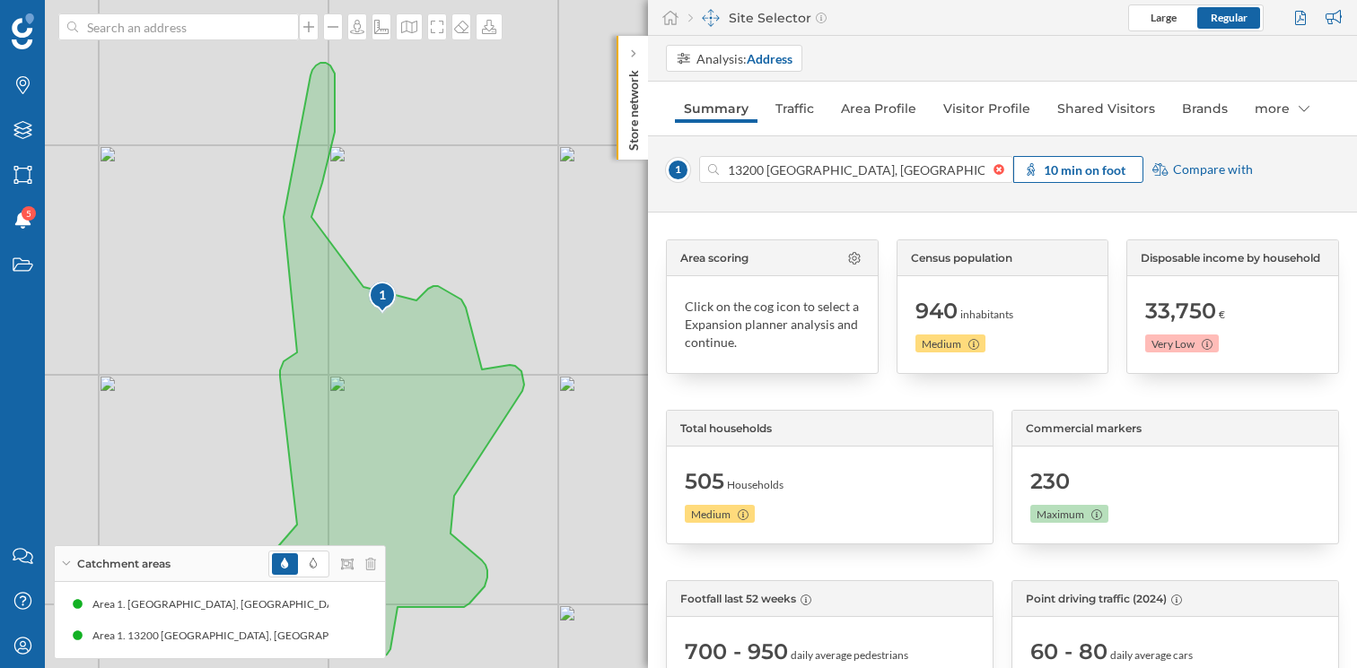
click at [1109, 177] on span "10 min on foot" at bounding box center [1084, 170] width 82 height 19
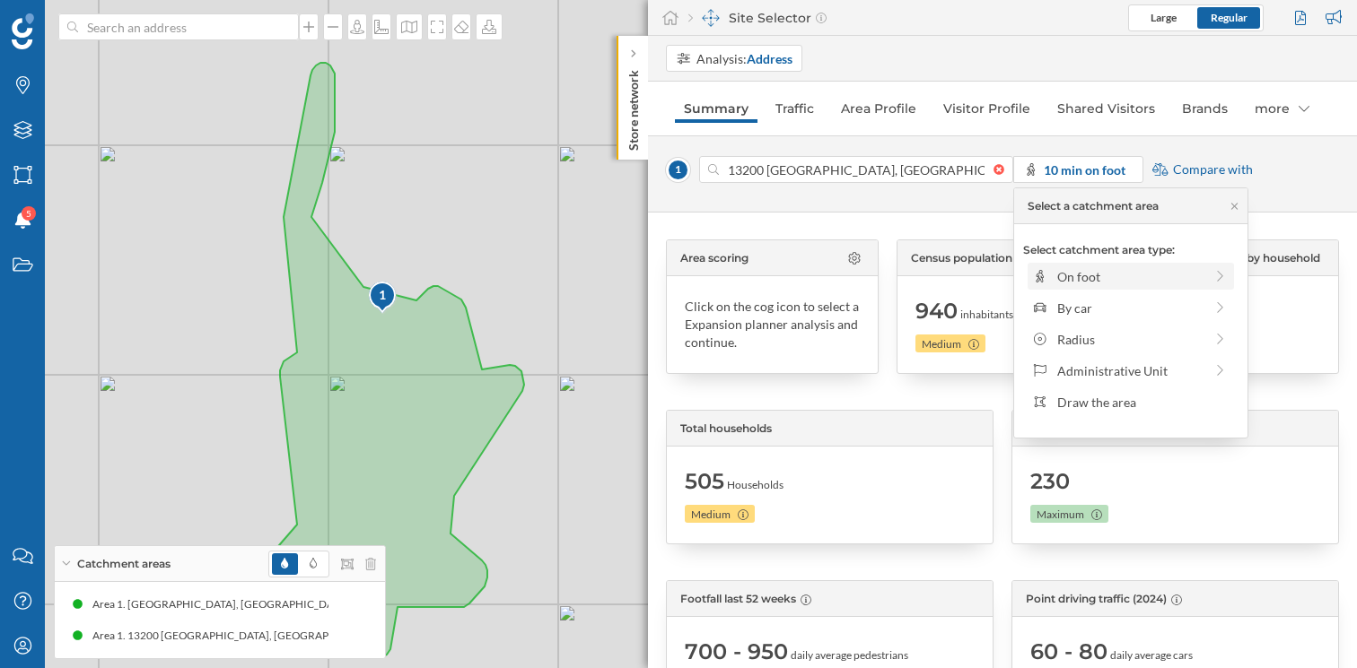
click at [1128, 286] on div "On foot" at bounding box center [1130, 276] width 206 height 27
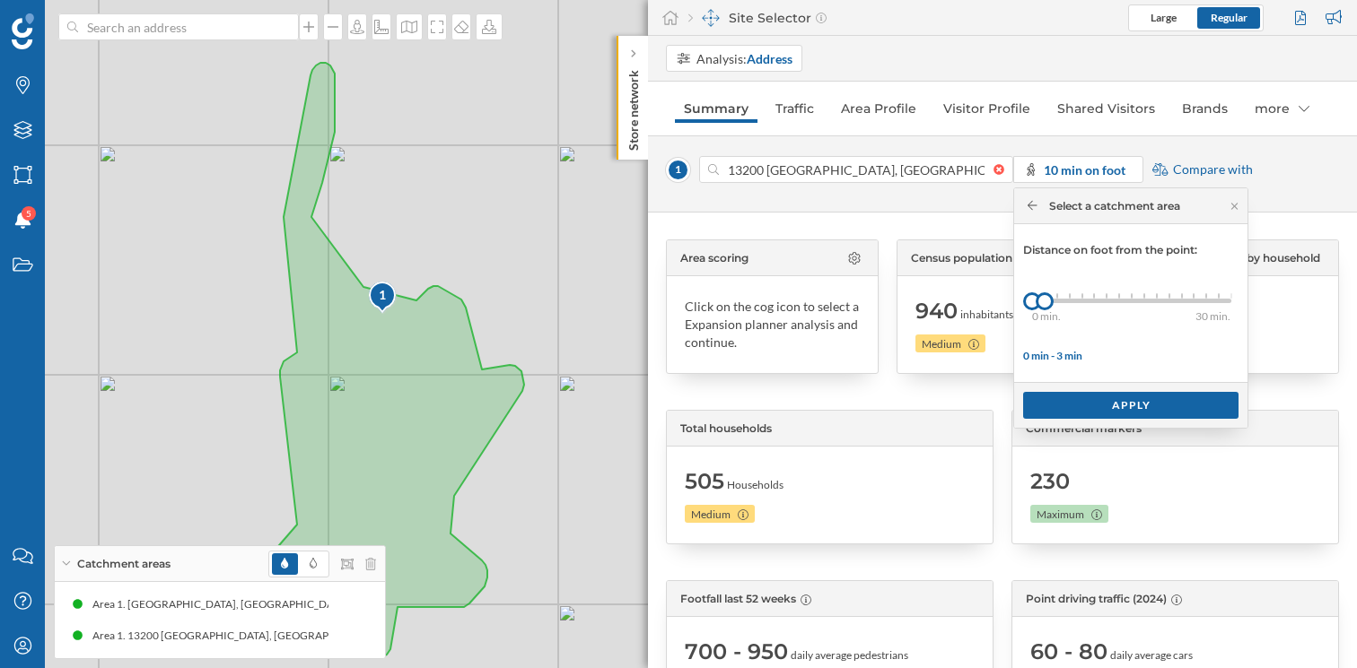
click at [1033, 203] on icon at bounding box center [1032, 205] width 10 height 11
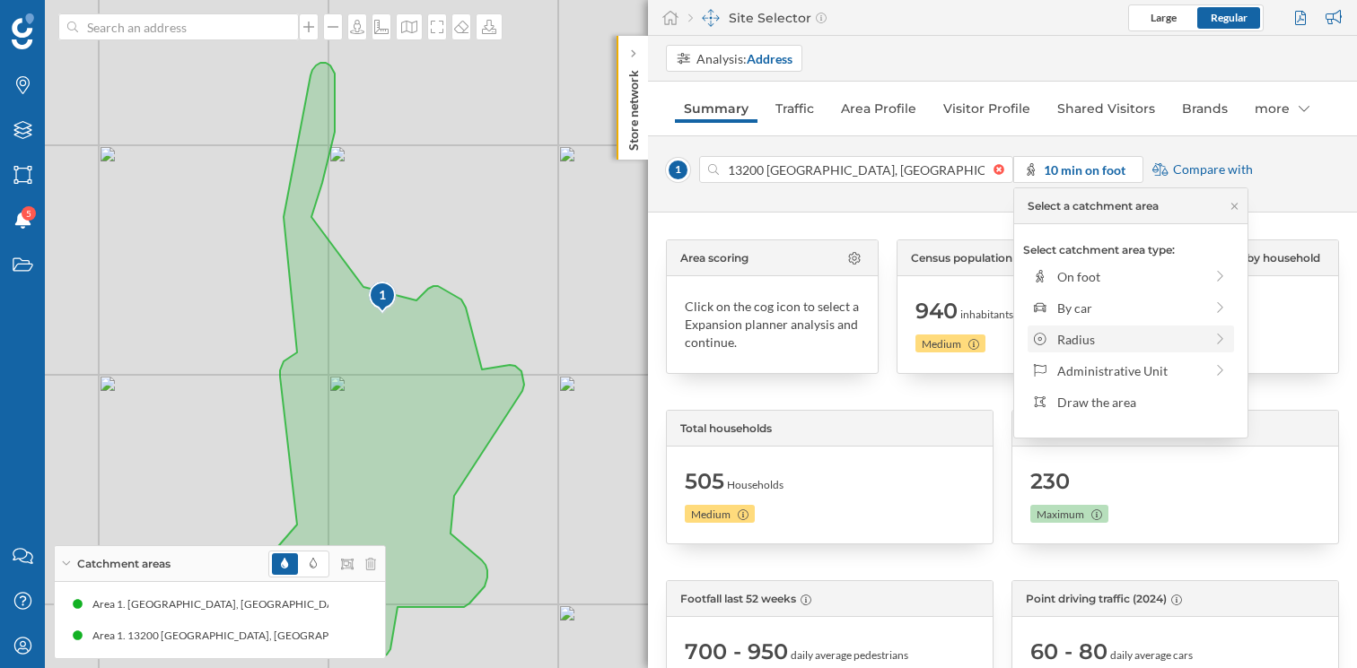
click at [1063, 341] on div "Radius" at bounding box center [1130, 339] width 146 height 19
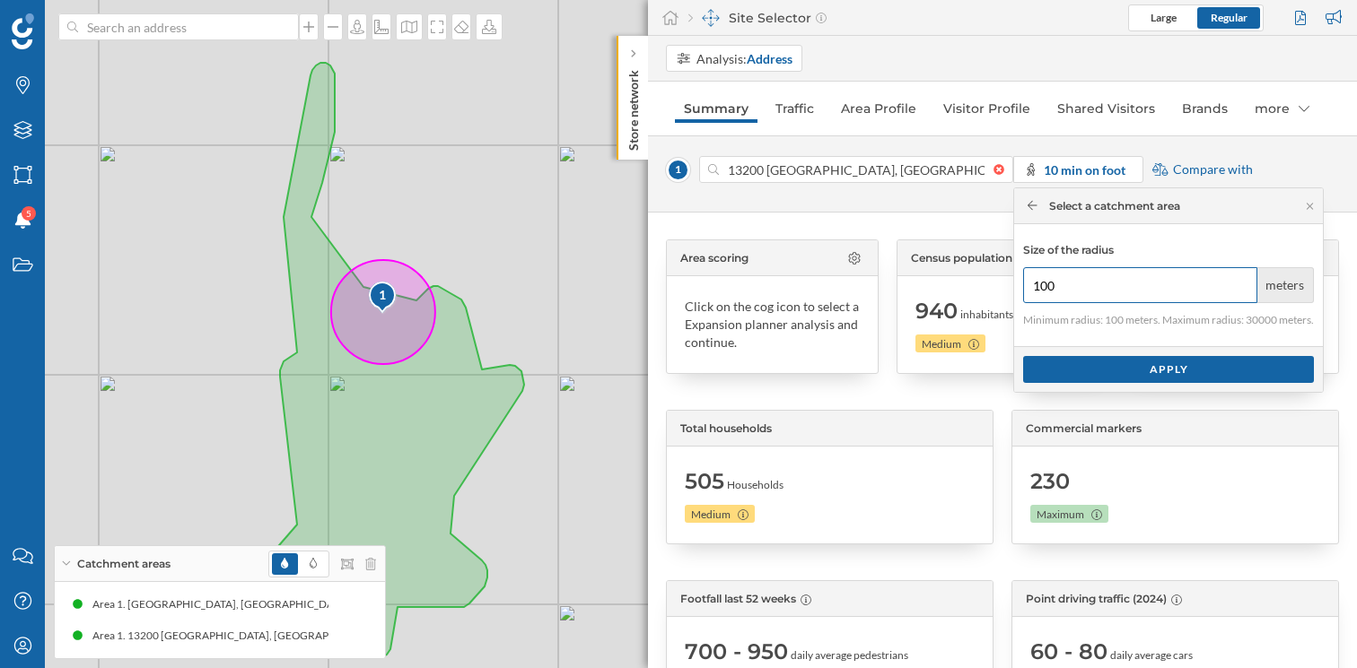
click at [1042, 284] on input "100" at bounding box center [1140, 285] width 234 height 36
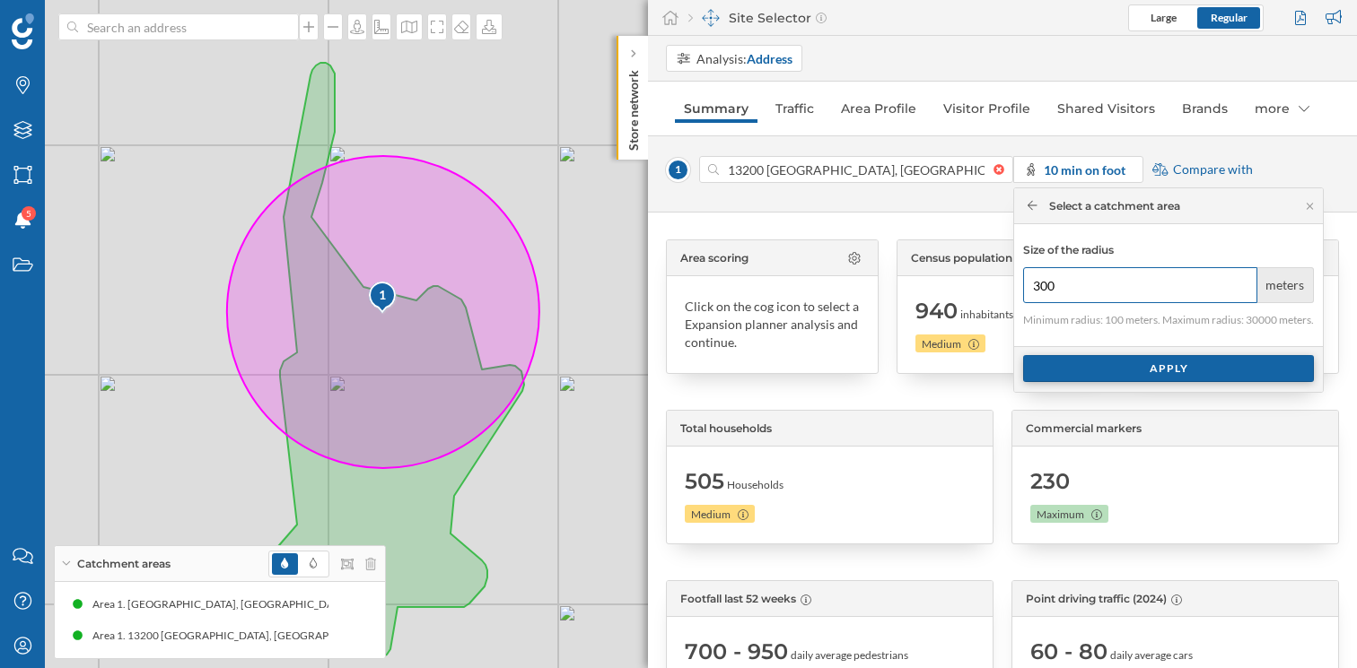
type input "300"
click at [1262, 364] on div "Apply" at bounding box center [1168, 368] width 291 height 27
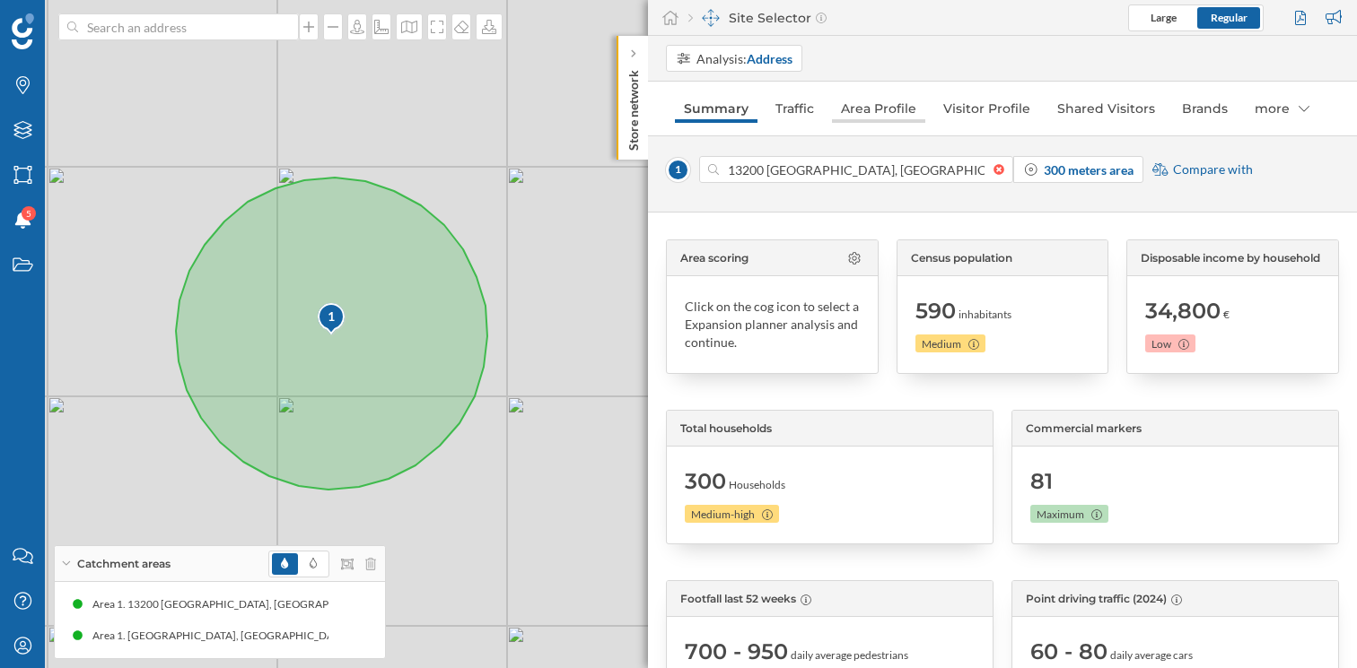
click at [878, 110] on link "Area Profile" at bounding box center [878, 108] width 93 height 29
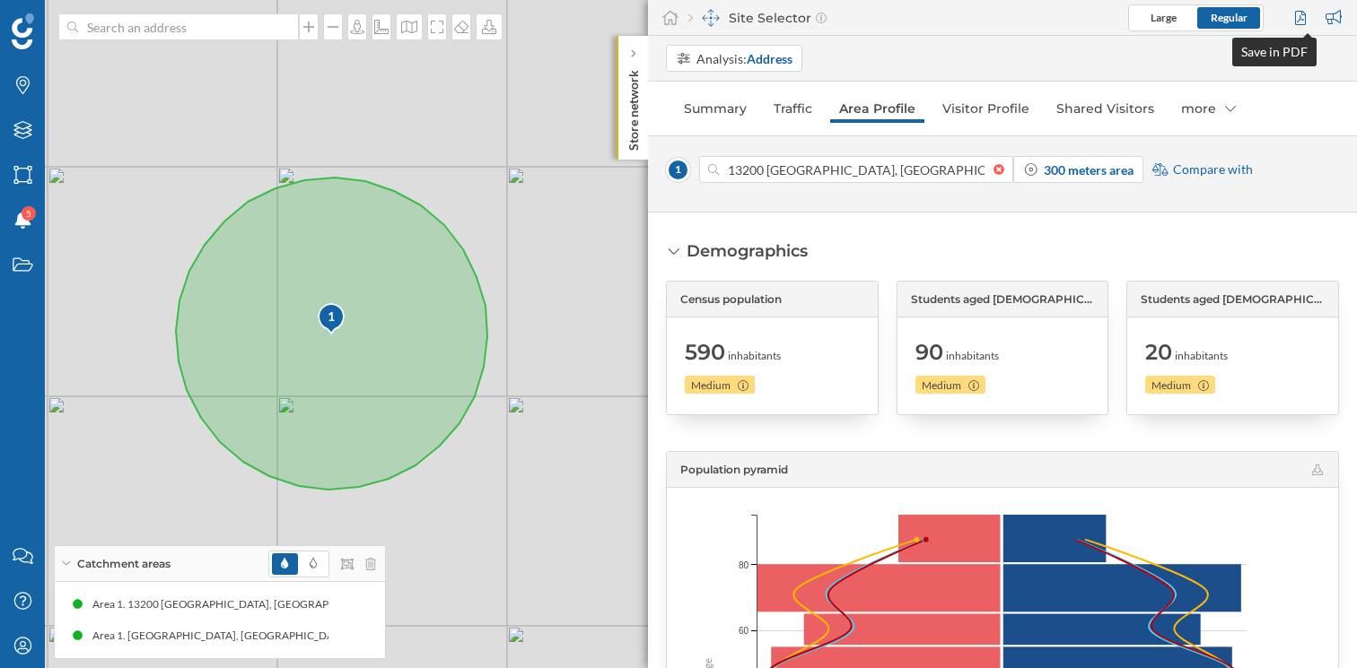
click at [1302, 19] on div at bounding box center [1302, 17] width 24 height 27
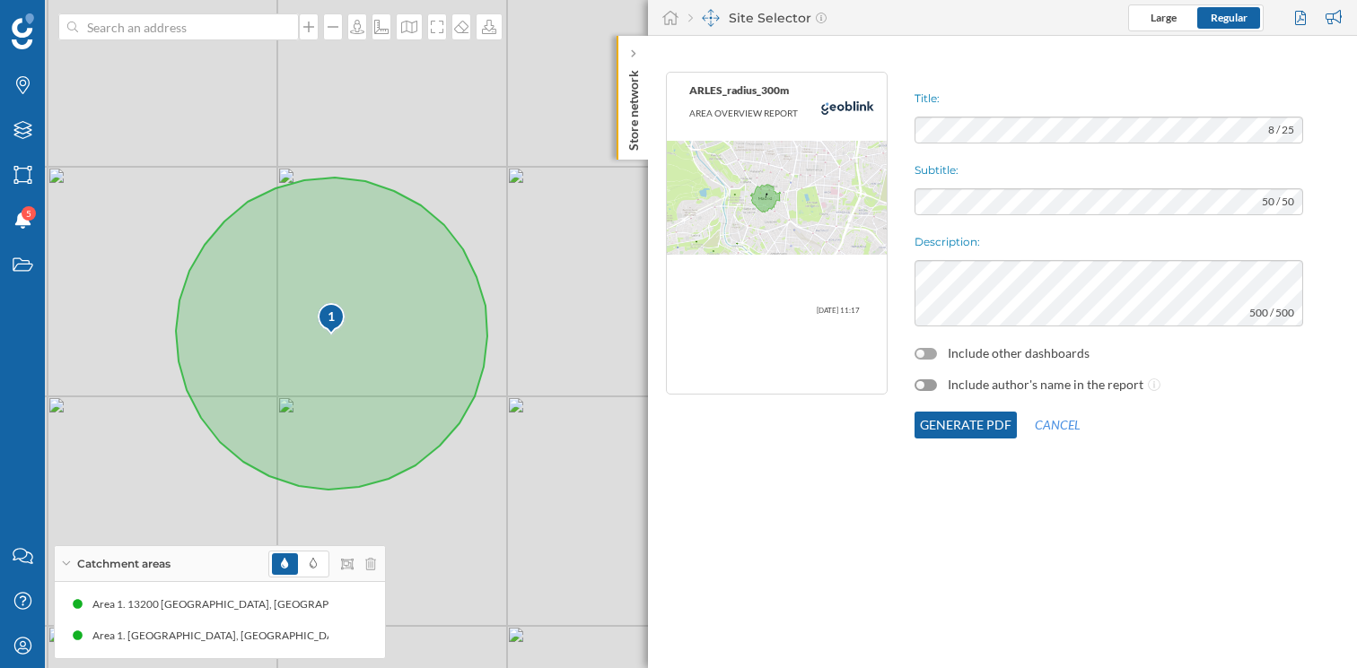
click at [931, 349] on div at bounding box center [925, 354] width 22 height 12
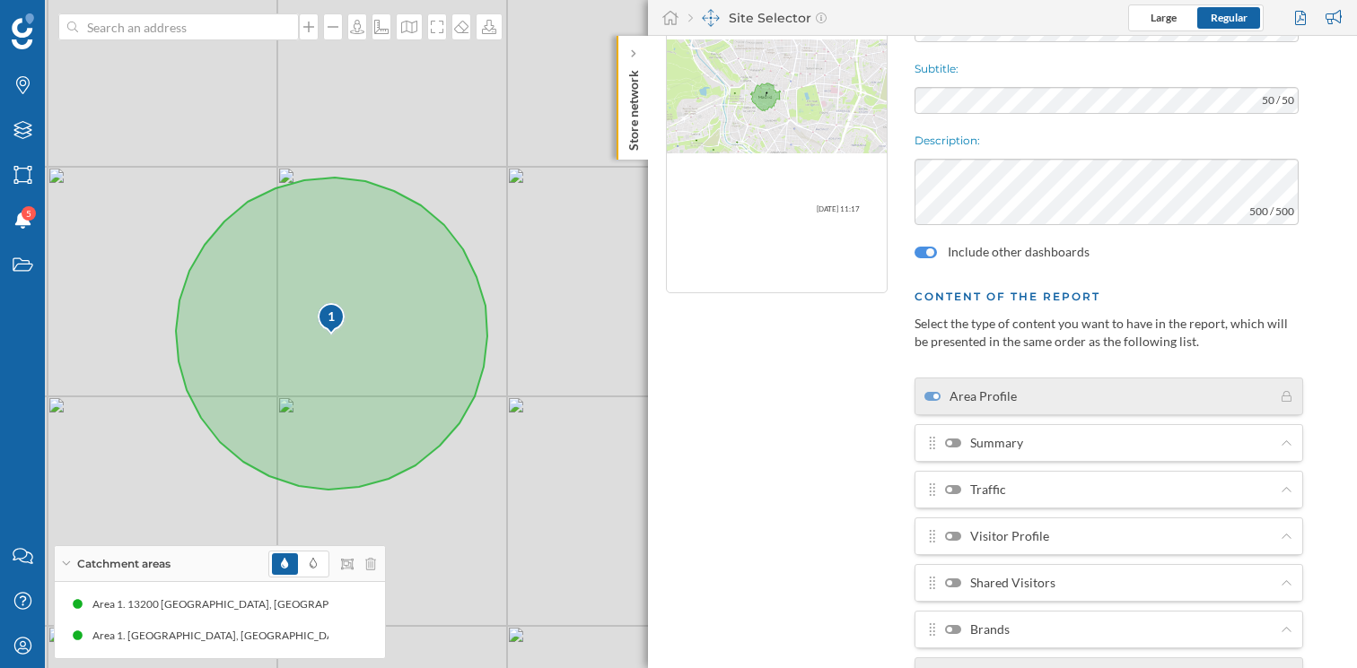
scroll to position [109, 0]
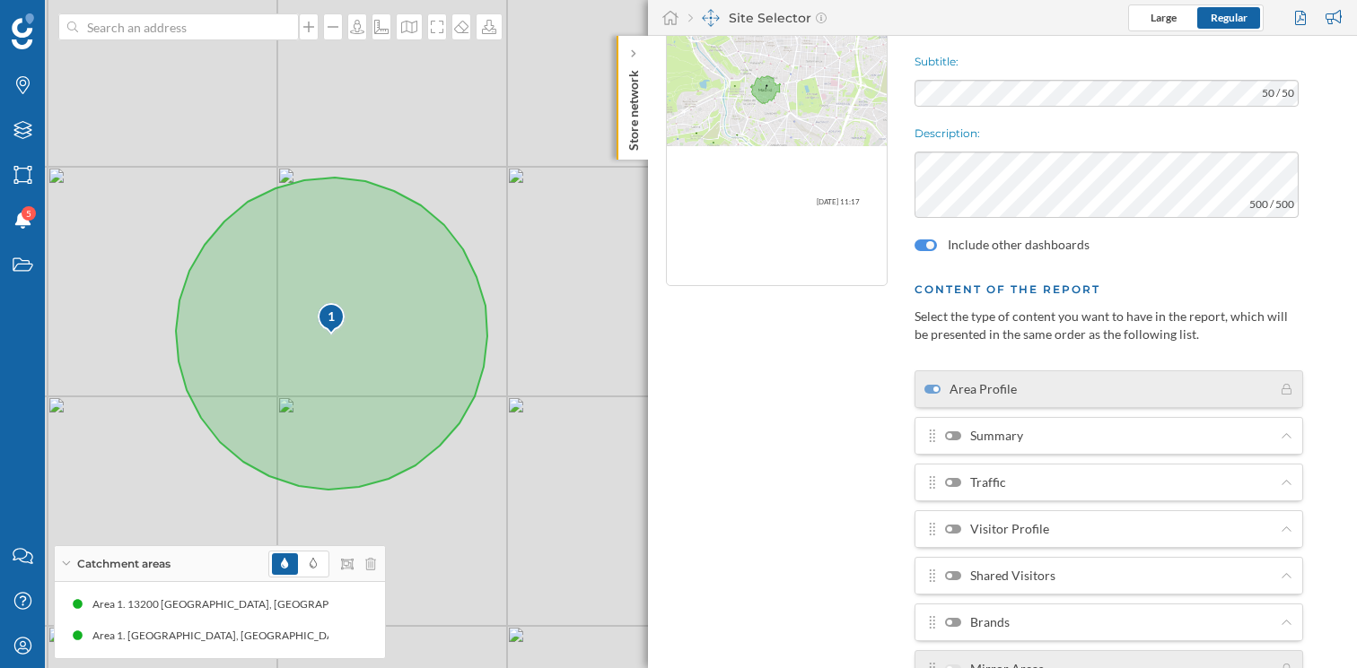
click at [958, 435] on div at bounding box center [953, 436] width 16 height 9
click at [0, 0] on input "Summary" at bounding box center [0, 0] width 0 height 0
click at [954, 487] on label "Traffic" at bounding box center [975, 483] width 61 height 18
click at [0, 0] on input "Traffic" at bounding box center [0, 0] width 0 height 0
click at [956, 528] on div at bounding box center [953, 529] width 16 height 9
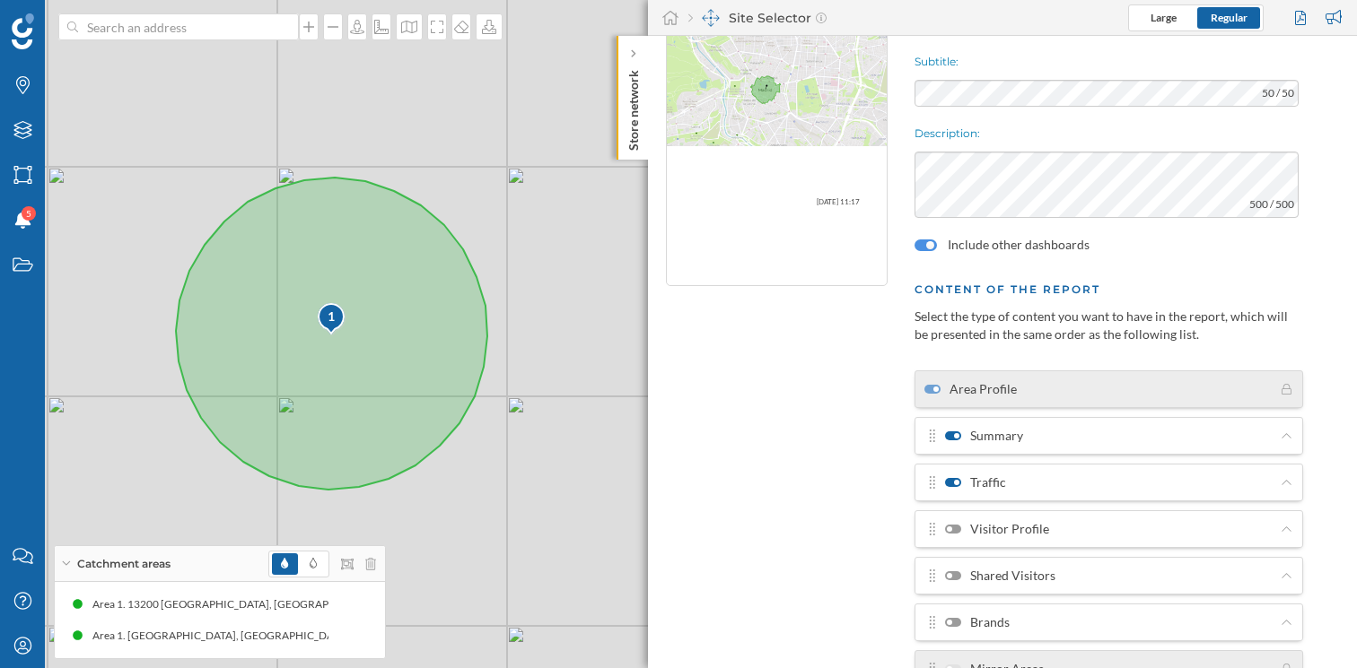
click at [0, 0] on input "Visitor Profile" at bounding box center [0, 0] width 0 height 0
click at [953, 578] on div at bounding box center [953, 576] width 16 height 9
click at [0, 0] on input "Shared Visitors" at bounding box center [0, 0] width 0 height 0
click at [952, 627] on label "Brands" at bounding box center [977, 623] width 65 height 18
click at [0, 0] on input "Brands" at bounding box center [0, 0] width 0 height 0
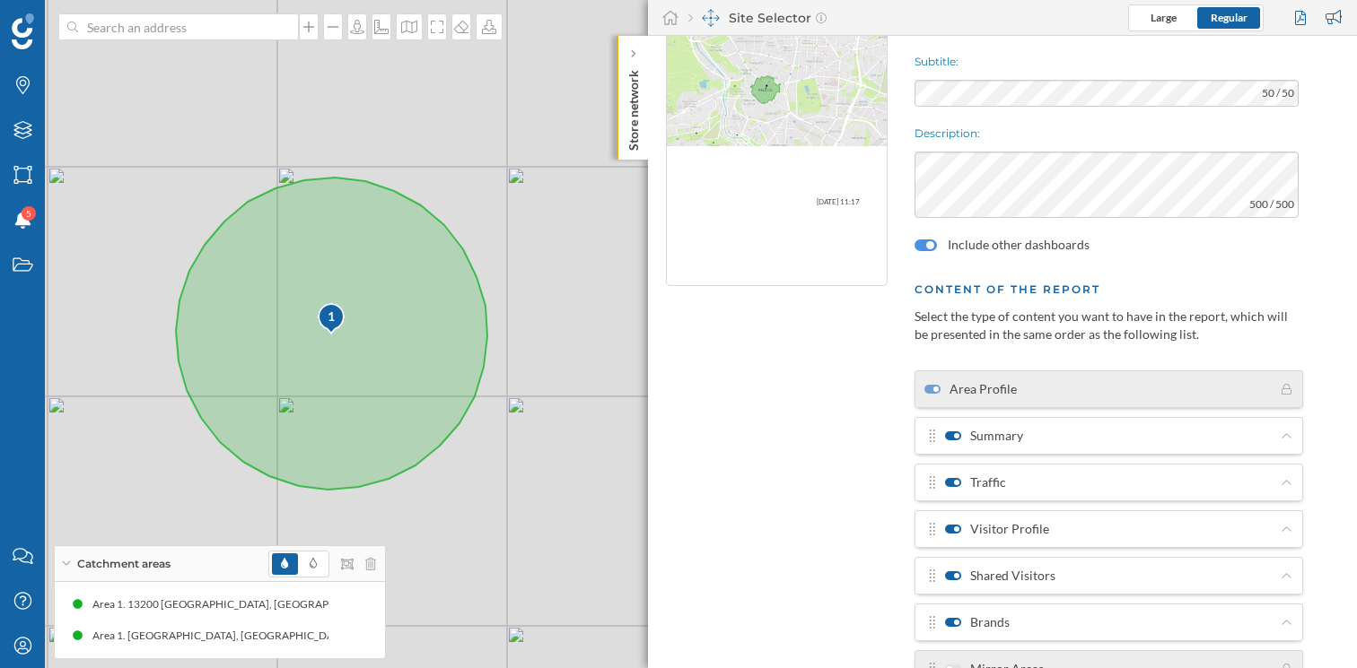
scroll to position [269, 0]
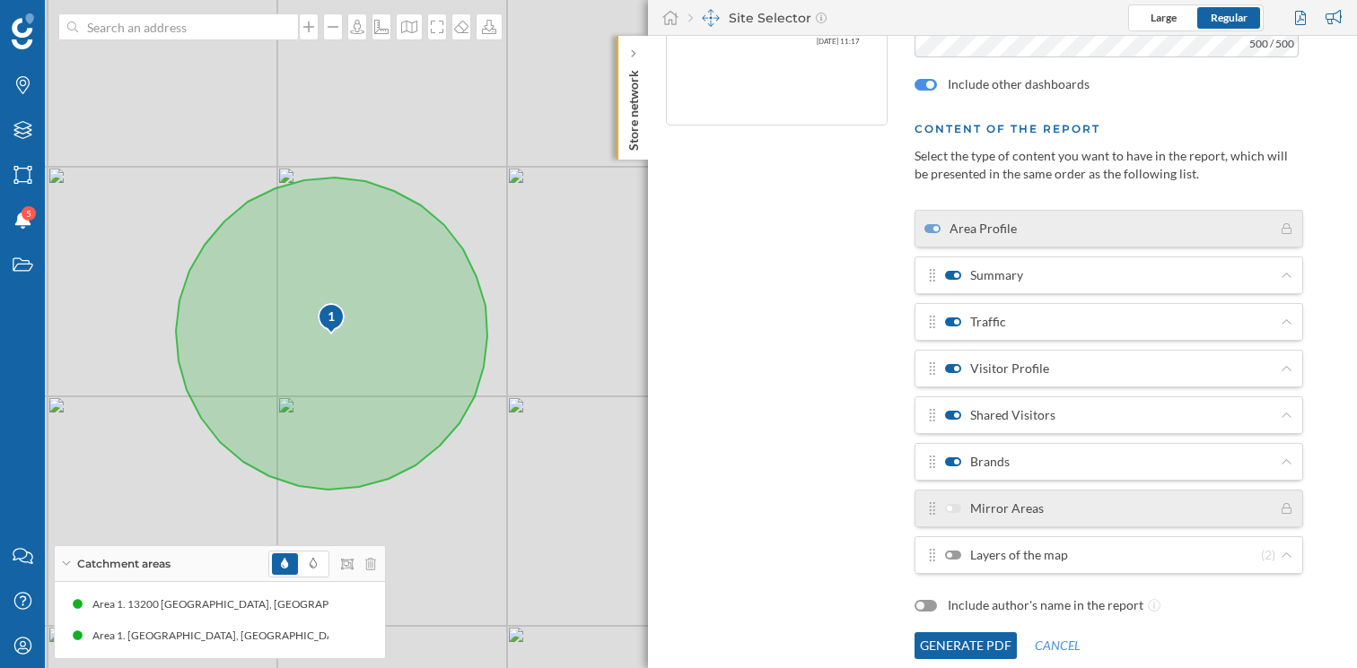
click at [959, 556] on div at bounding box center [953, 555] width 16 height 9
click at [0, 0] on input "Layers of the map" at bounding box center [0, 0] width 0 height 0
click at [961, 649] on button "Generate PDF" at bounding box center [965, 646] width 102 height 27
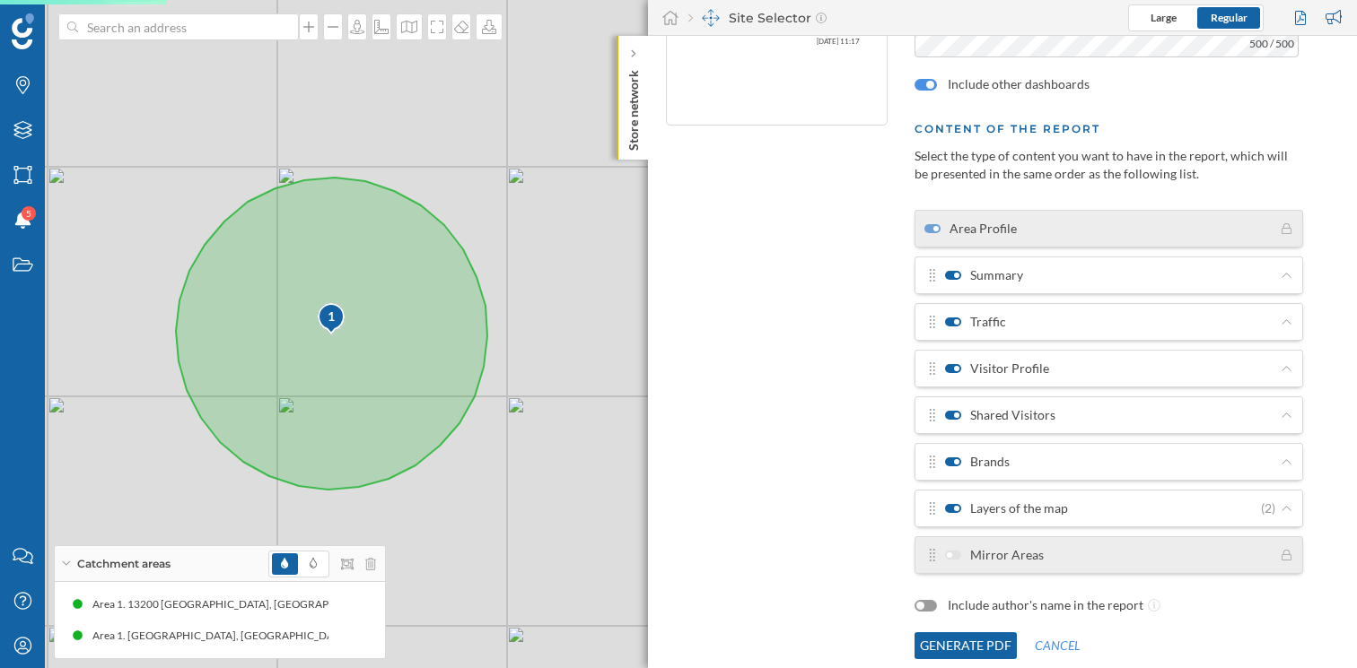
scroll to position [0, 0]
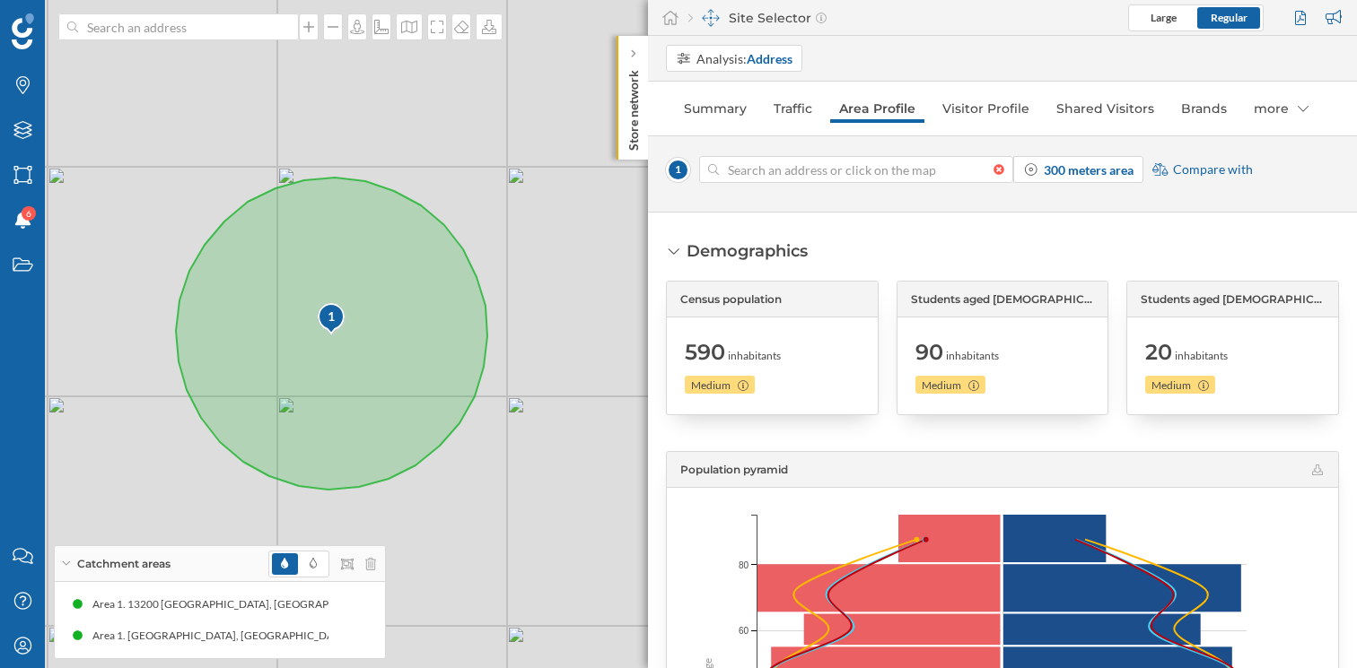
click at [999, 167] on div at bounding box center [1003, 169] width 20 height 11
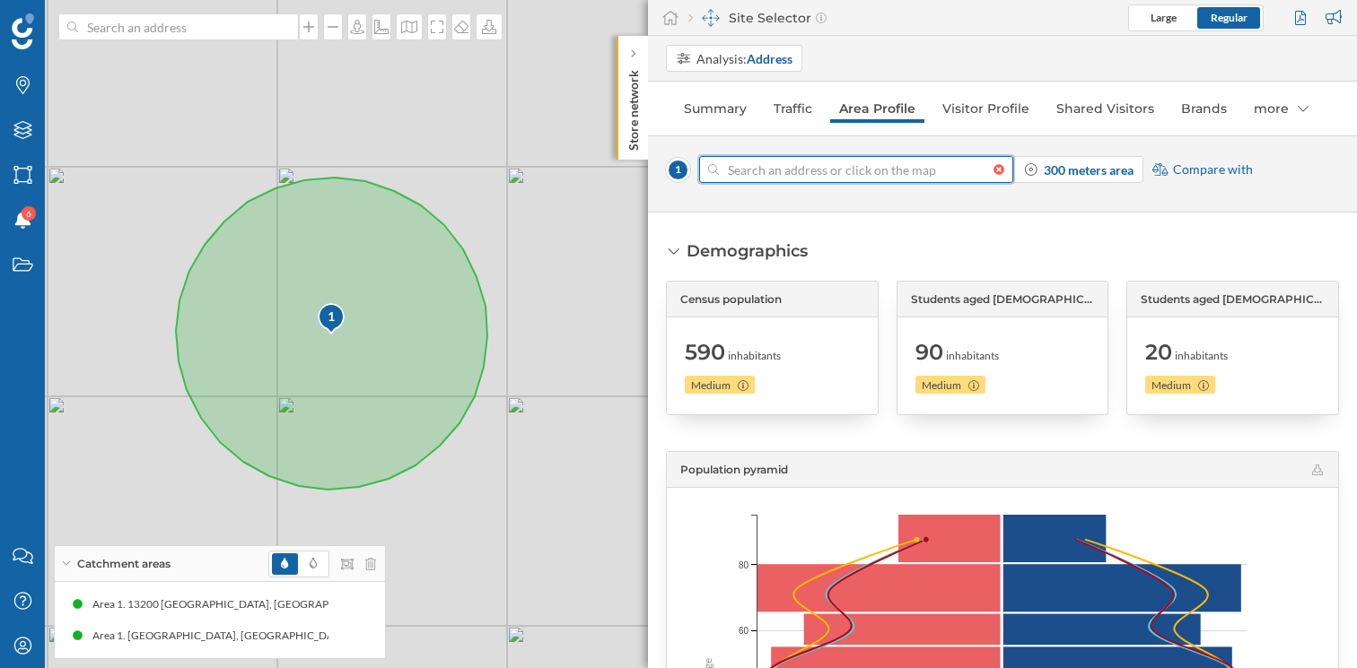
click at [993, 167] on input at bounding box center [856, 169] width 275 height 27
click at [880, 170] on input at bounding box center [856, 169] width 275 height 27
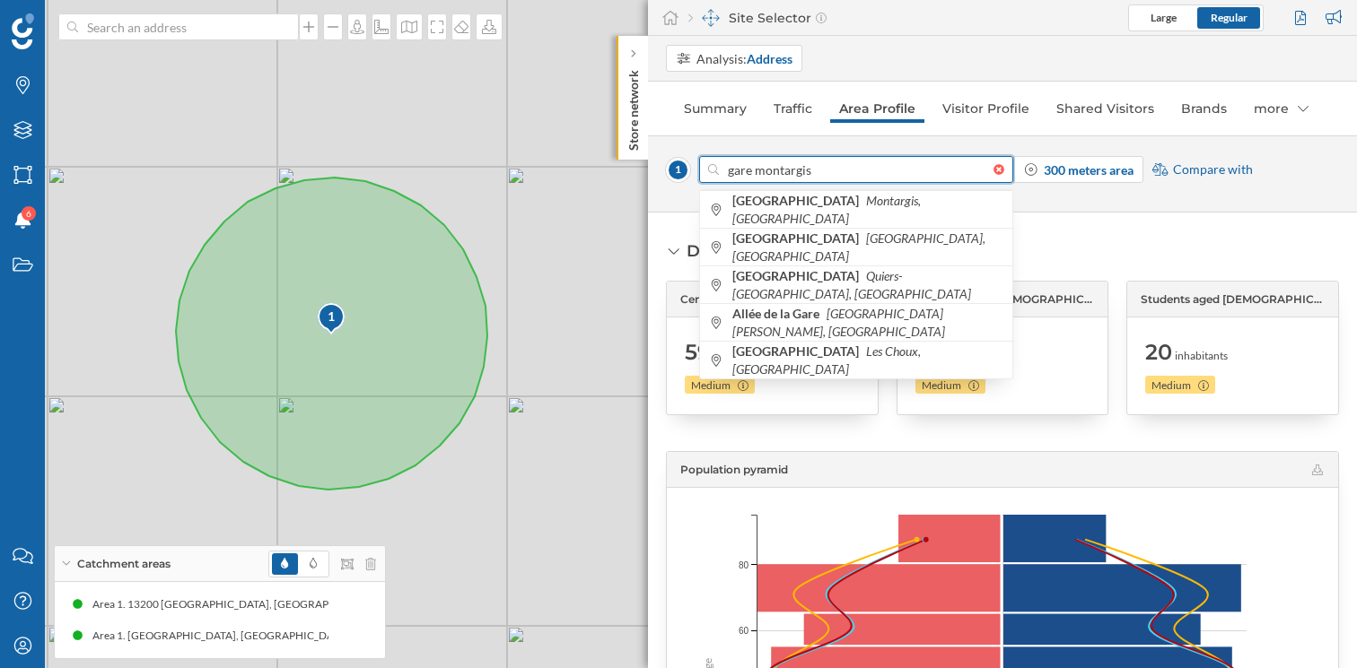
click at [752, 170] on input "gare montargis" at bounding box center [856, 169] width 275 height 27
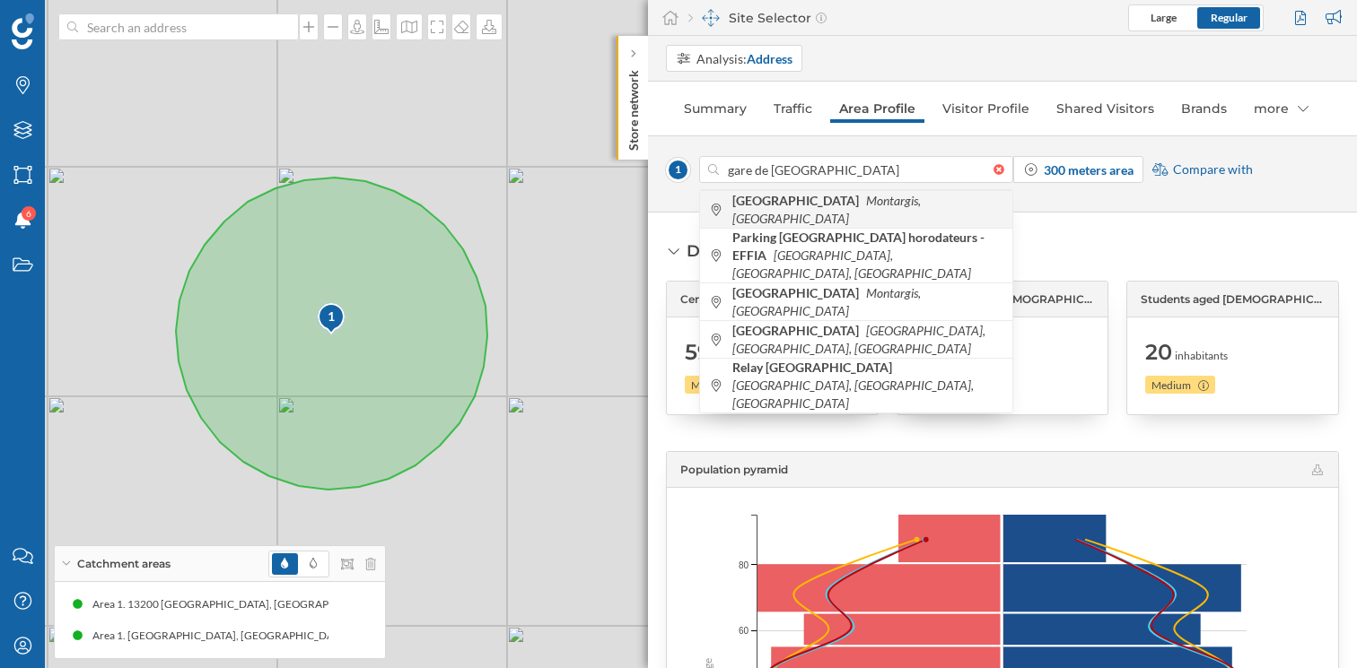
click at [795, 205] on b "[GEOGRAPHIC_DATA]" at bounding box center [797, 200] width 131 height 15
type input "[GEOGRAPHIC_DATA], [GEOGRAPHIC_DATA]"
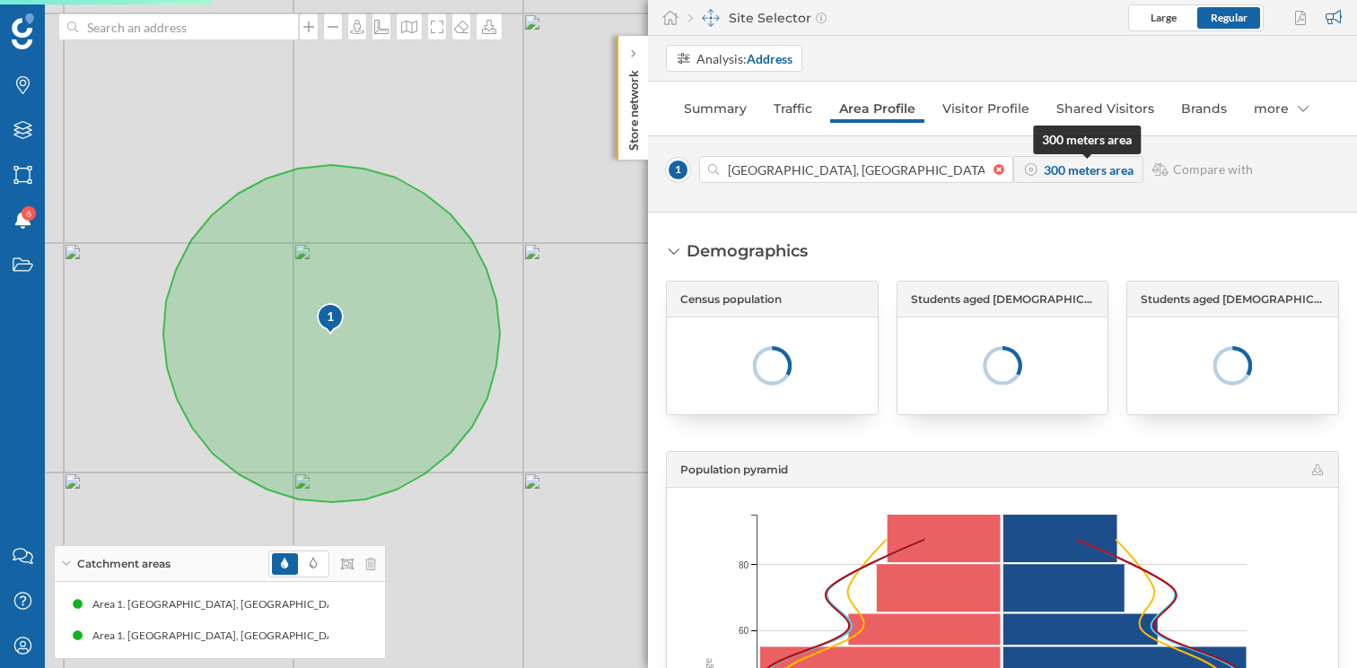
click at [1051, 166] on strong "300 meters area" at bounding box center [1088, 169] width 90 height 15
click at [1104, 166] on strong "300 meters area" at bounding box center [1088, 169] width 90 height 15
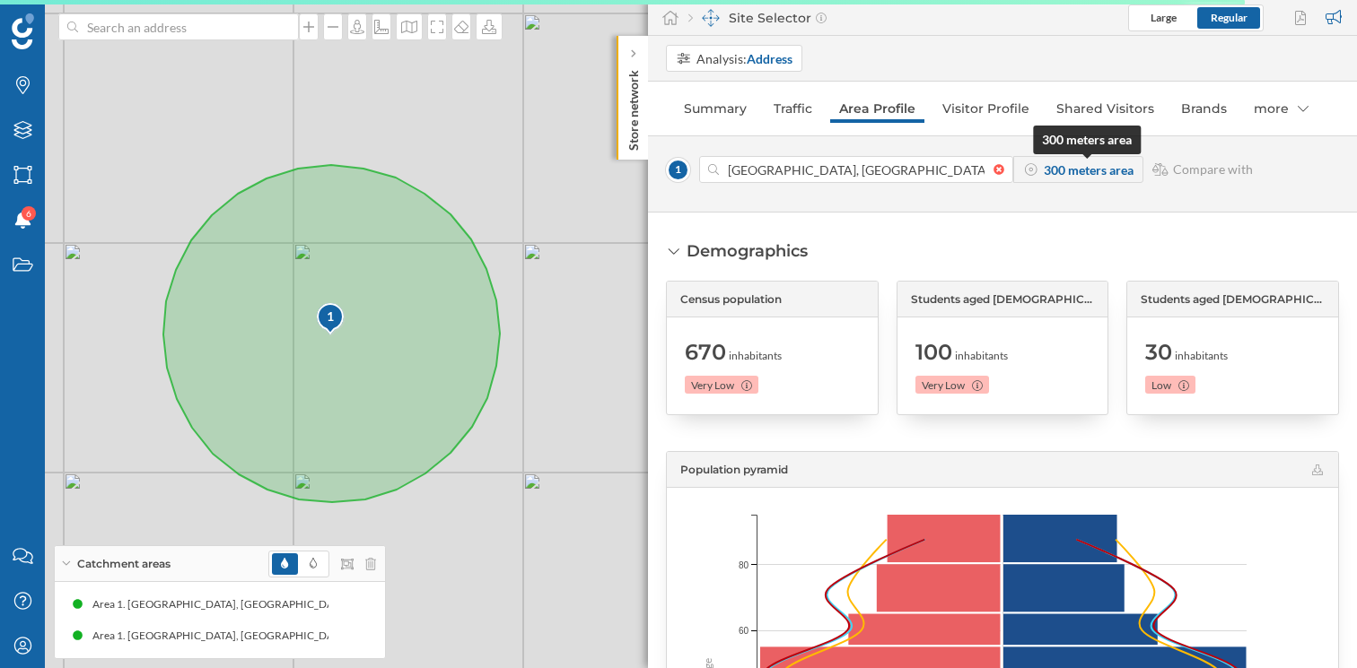
click at [1050, 169] on strong "300 meters area" at bounding box center [1088, 169] width 90 height 15
click at [1064, 170] on strong "300 meters area" at bounding box center [1088, 169] width 90 height 15
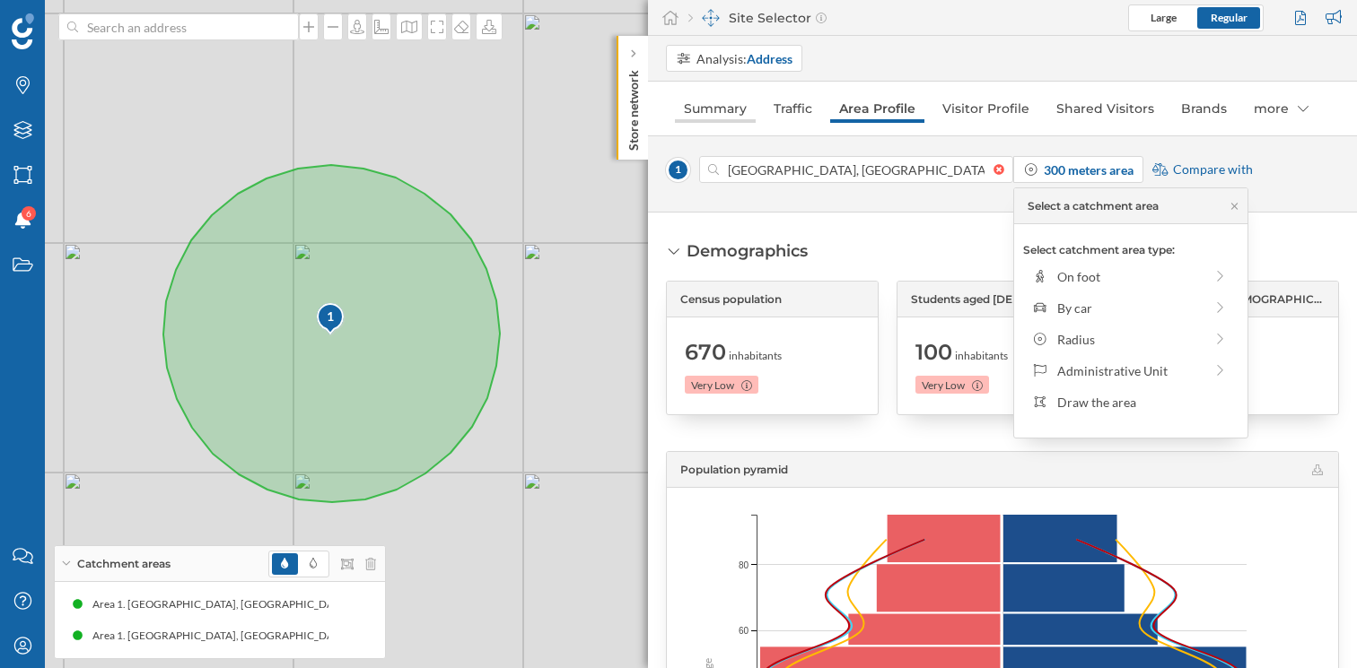
click at [705, 114] on link "Summary" at bounding box center [715, 108] width 81 height 29
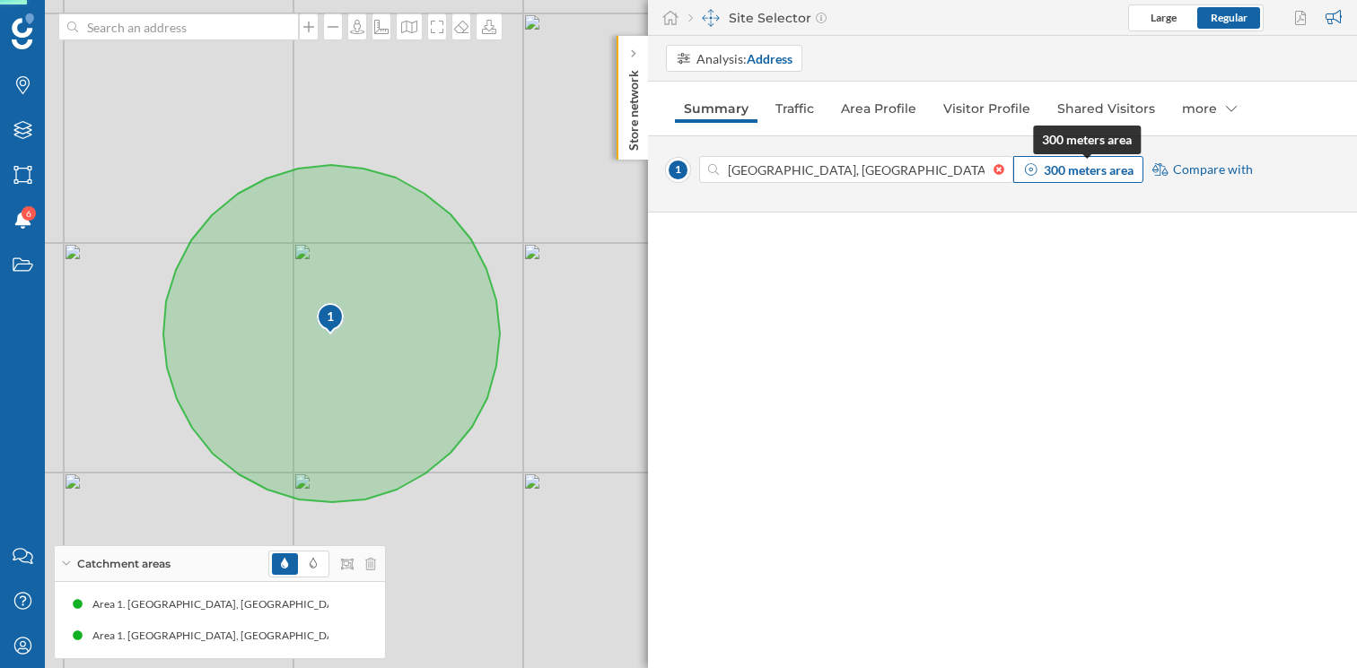
click at [1111, 166] on strong "300 meters area" at bounding box center [1088, 169] width 90 height 15
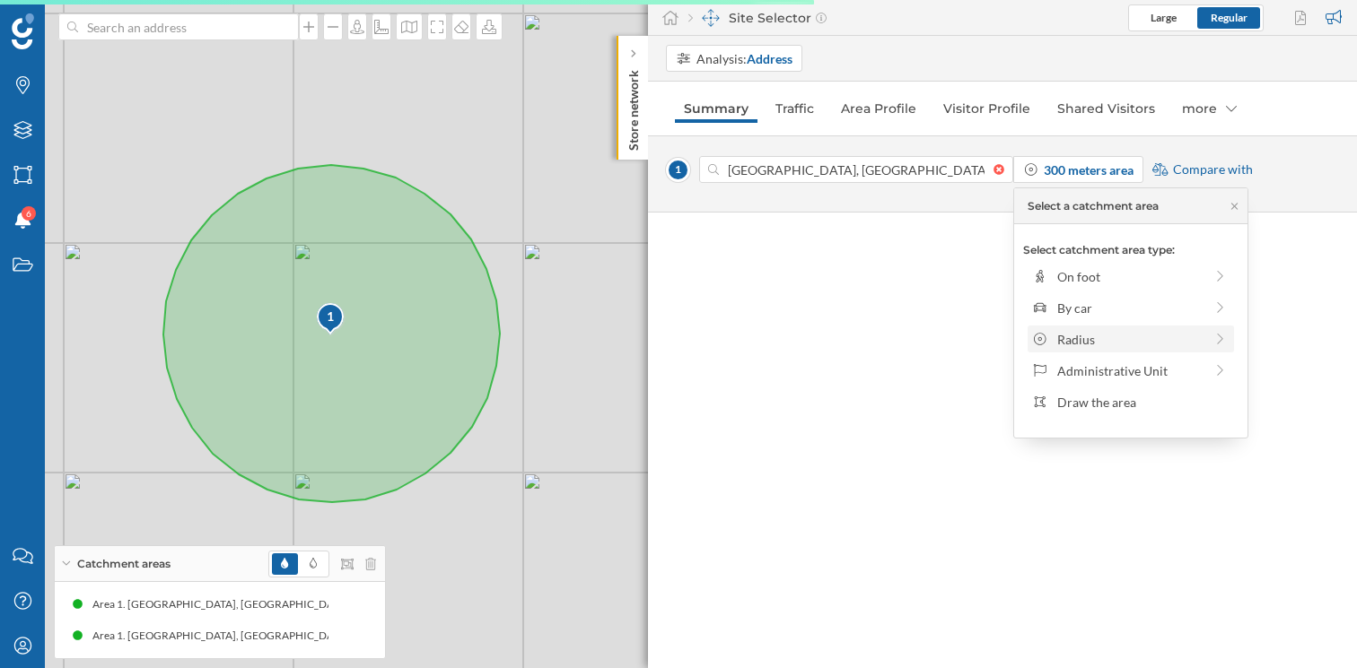
click at [1073, 336] on div "Radius" at bounding box center [1130, 339] width 146 height 19
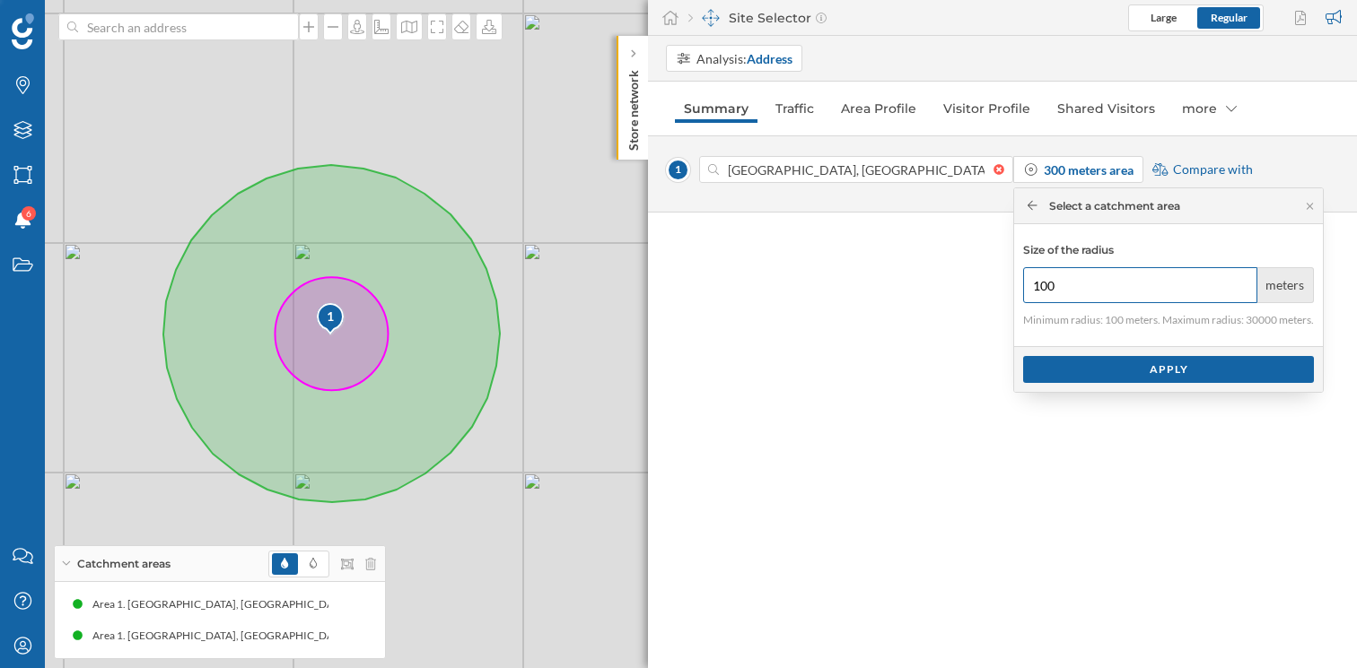
click at [1060, 287] on input "100" at bounding box center [1140, 285] width 234 height 36
type input "1"
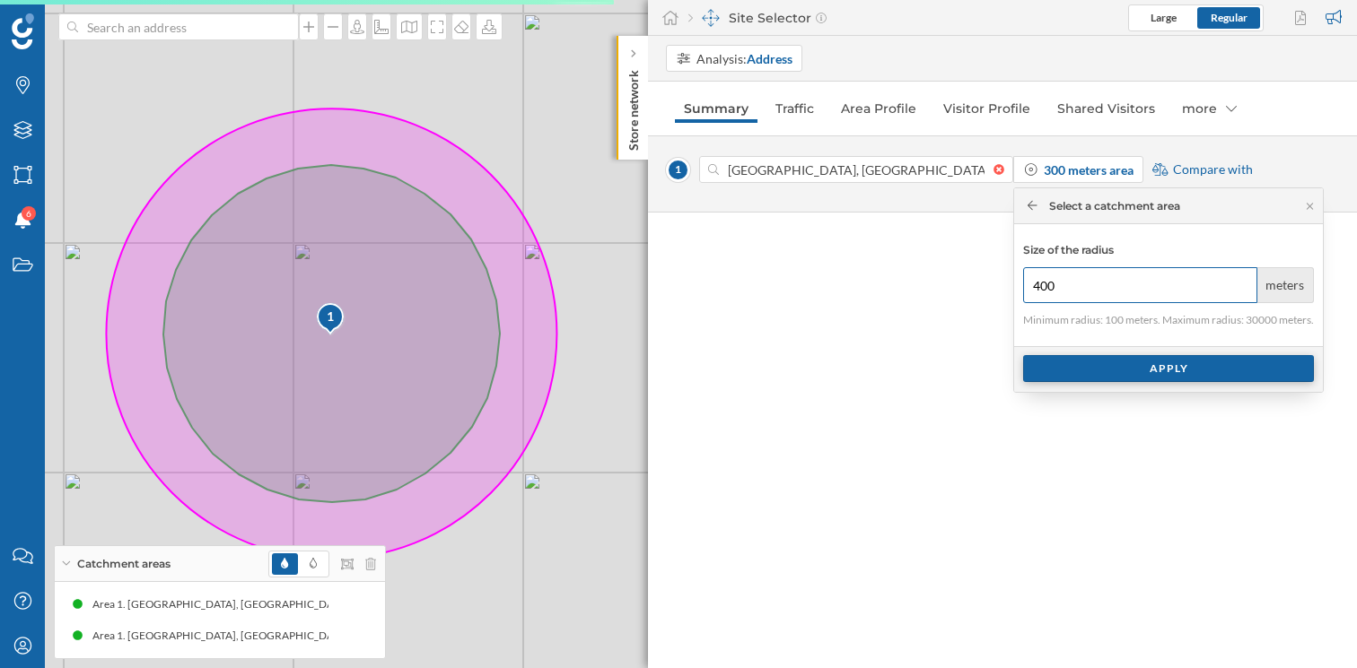
type input "400"
click at [1157, 371] on div "Apply" at bounding box center [1168, 368] width 291 height 27
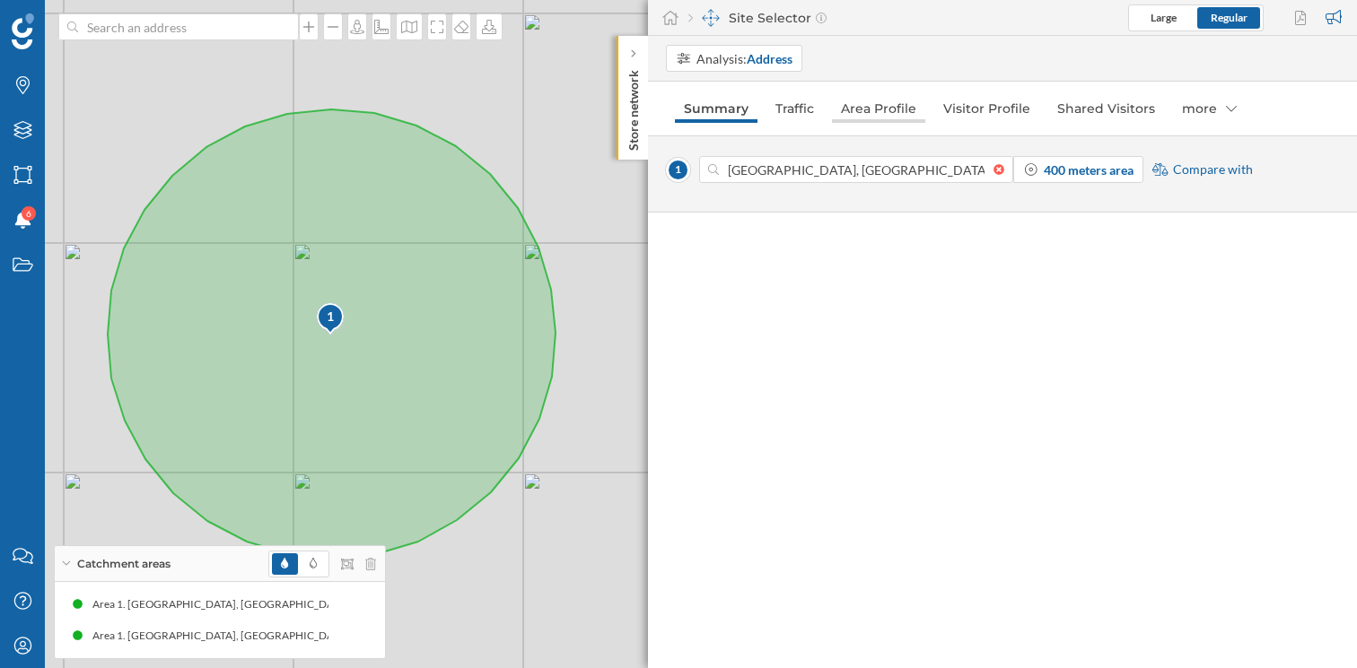
click at [882, 110] on link "Area Profile" at bounding box center [878, 108] width 93 height 29
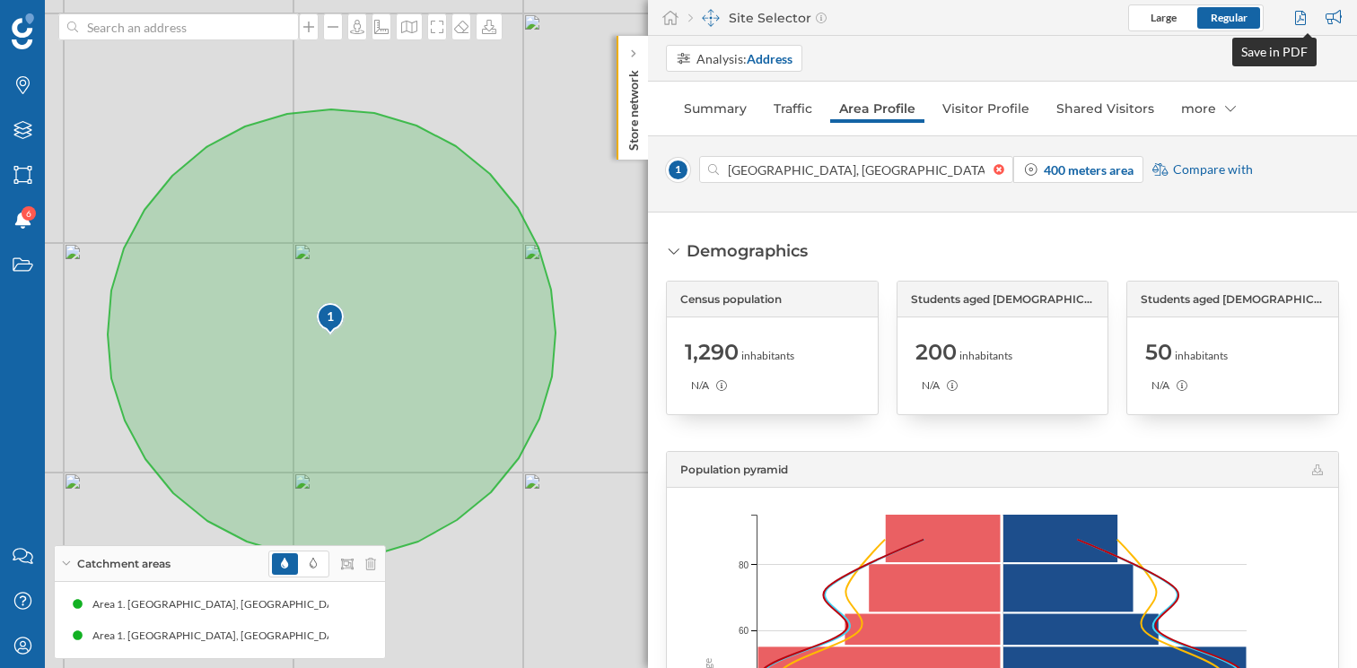
click at [1298, 18] on div at bounding box center [1302, 17] width 24 height 27
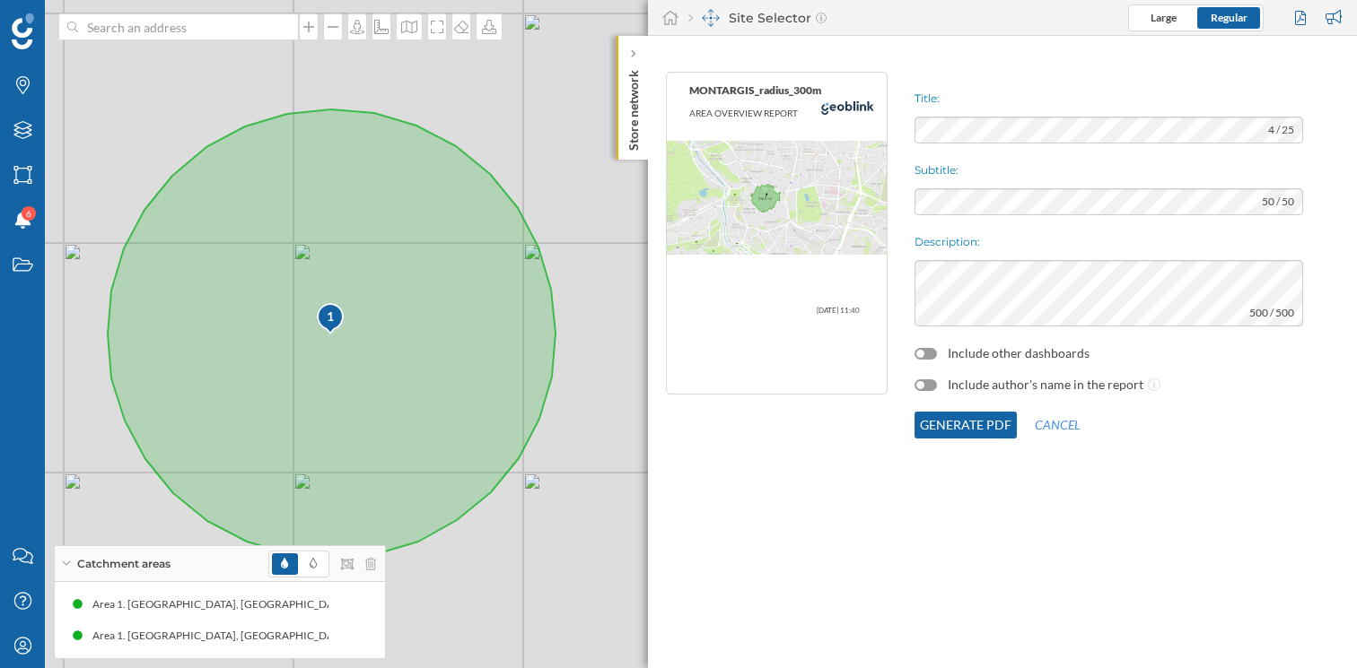
click at [942, 354] on div "Include other dashboards" at bounding box center [1108, 354] width 388 height 18
click at [932, 354] on div at bounding box center [925, 354] width 22 height 12
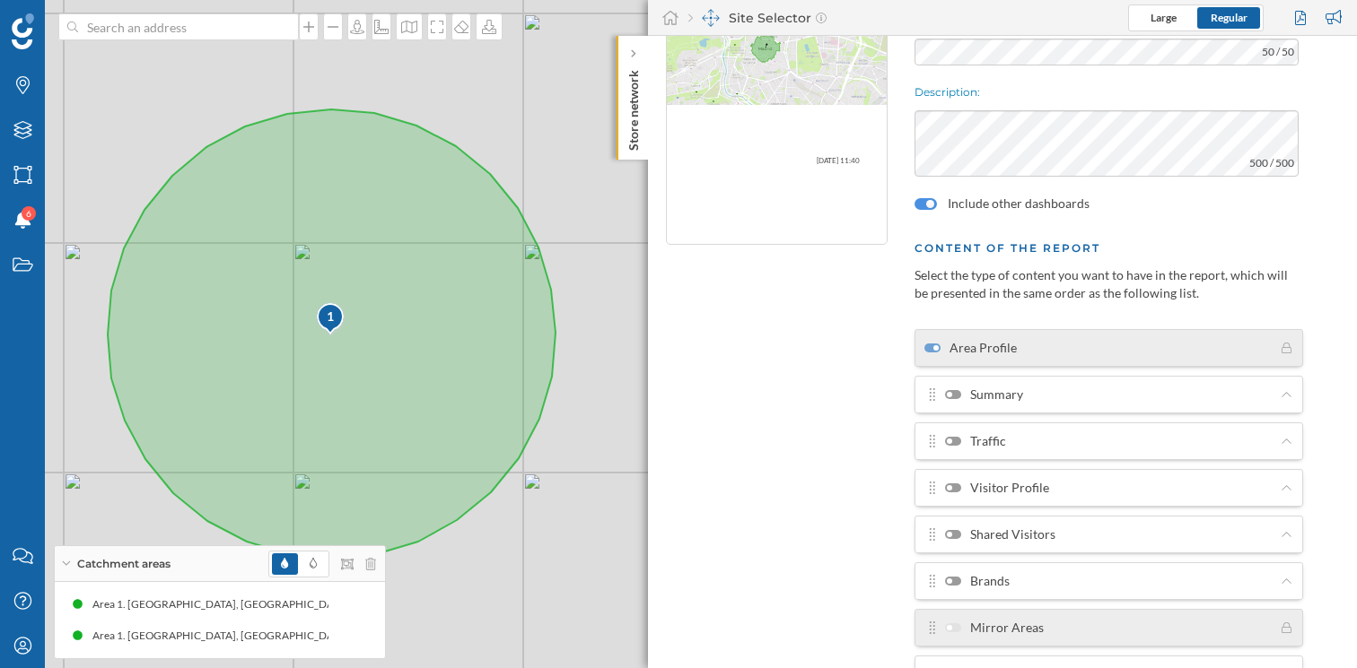
scroll to position [178, 0]
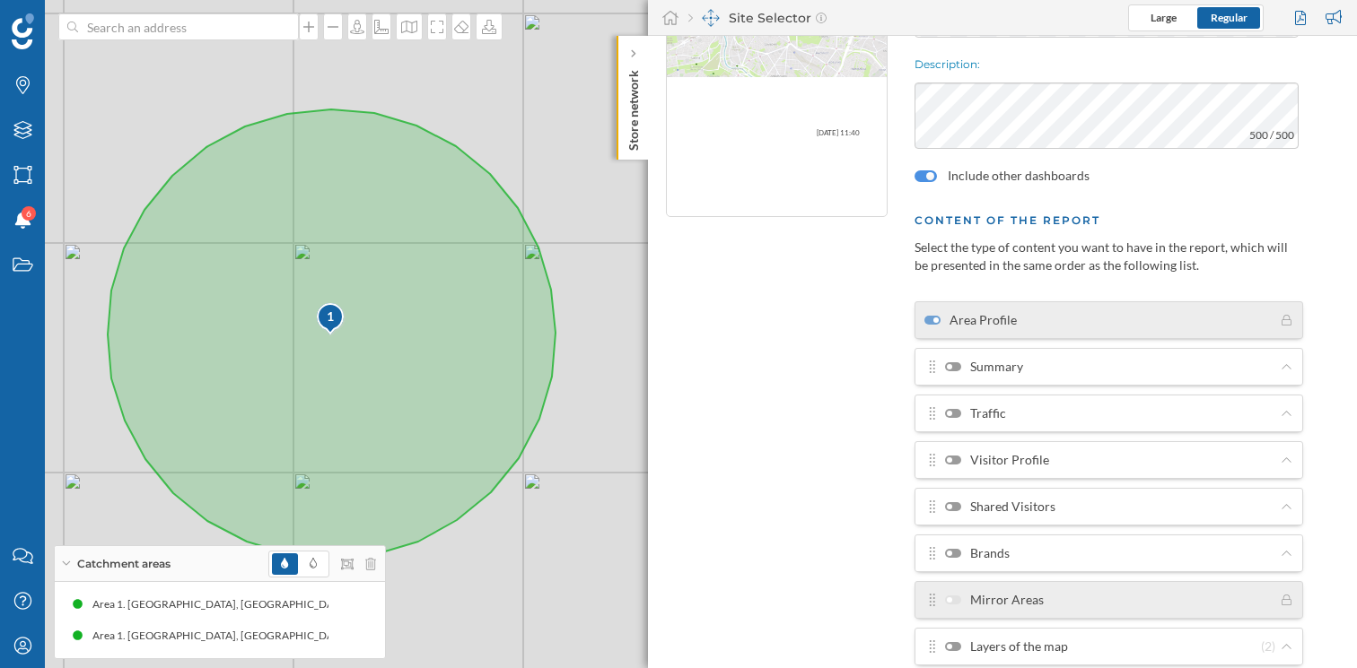
click at [956, 369] on div at bounding box center [953, 366] width 16 height 9
click at [0, 0] on input "Summary" at bounding box center [0, 0] width 0 height 0
click at [956, 415] on div at bounding box center [953, 413] width 16 height 9
click at [0, 0] on input "Traffic" at bounding box center [0, 0] width 0 height 0
click at [956, 463] on div at bounding box center [953, 460] width 16 height 9
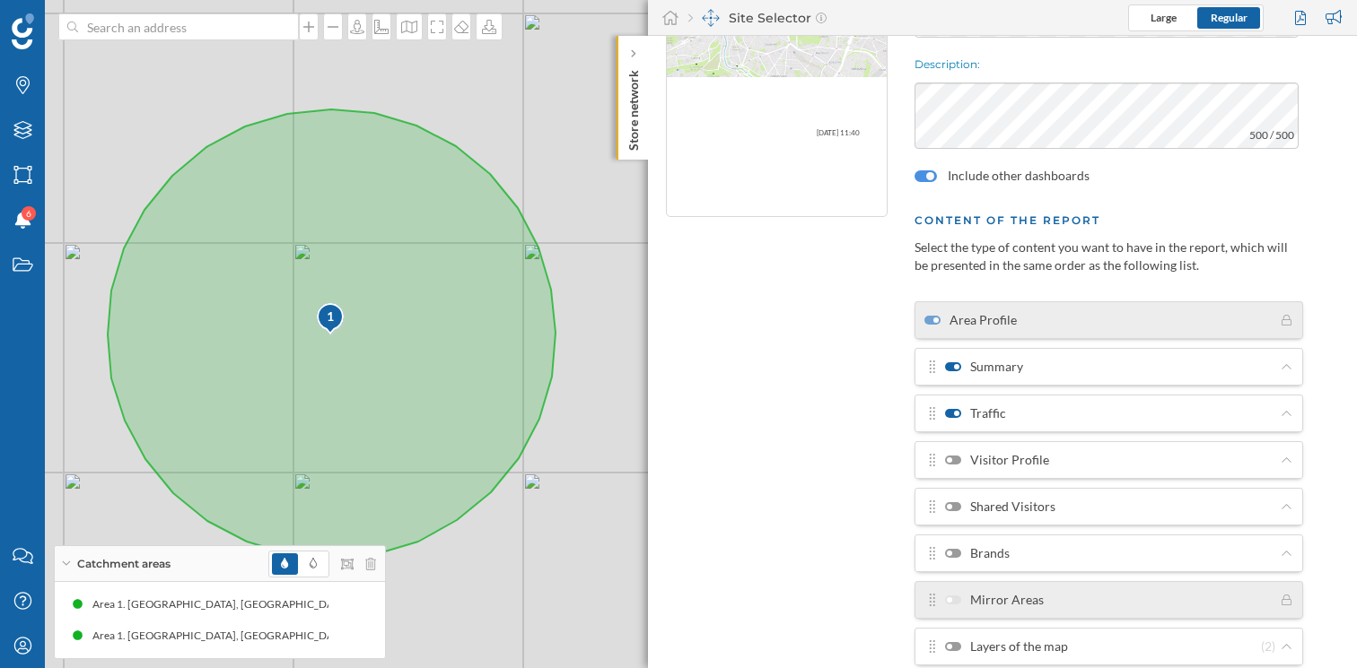
click at [0, 0] on input "Visitor Profile" at bounding box center [0, 0] width 0 height 0
click at [958, 502] on div at bounding box center [953, 506] width 16 height 9
click at [0, 0] on input "Shared Visitors" at bounding box center [0, 0] width 0 height 0
click at [956, 552] on div at bounding box center [953, 553] width 16 height 9
click at [0, 0] on input "Brands" at bounding box center [0, 0] width 0 height 0
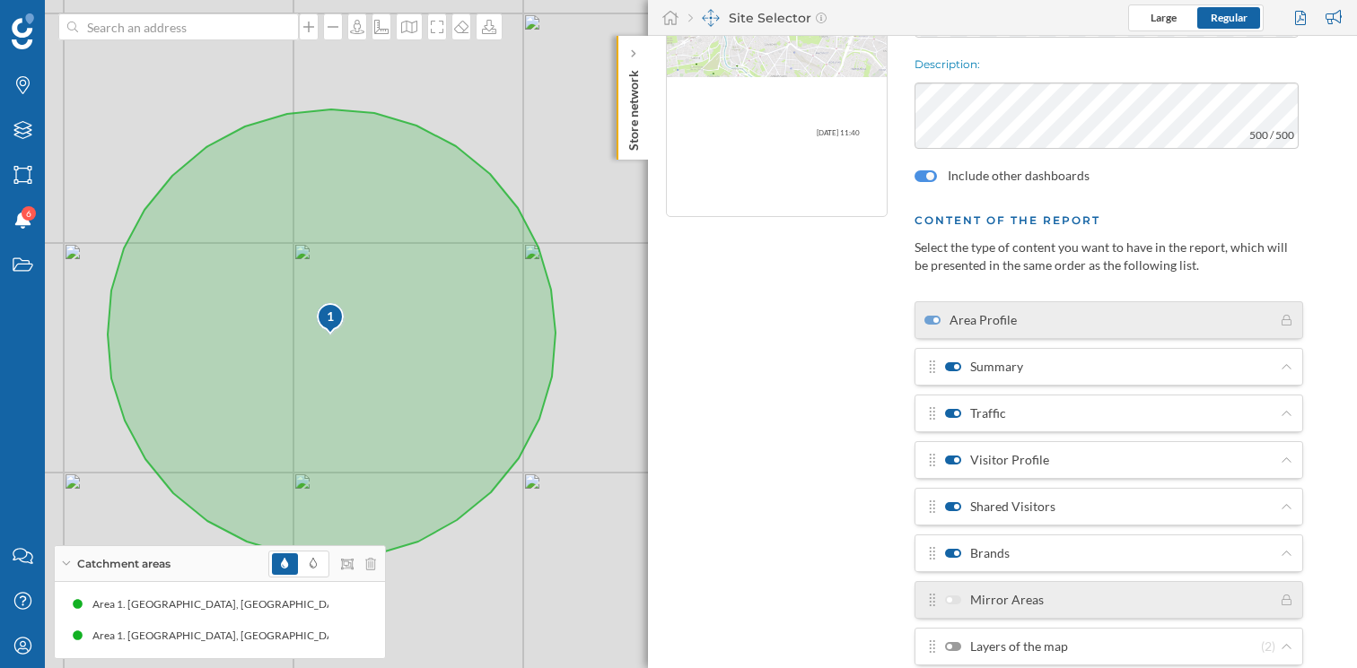
scroll to position [269, 0]
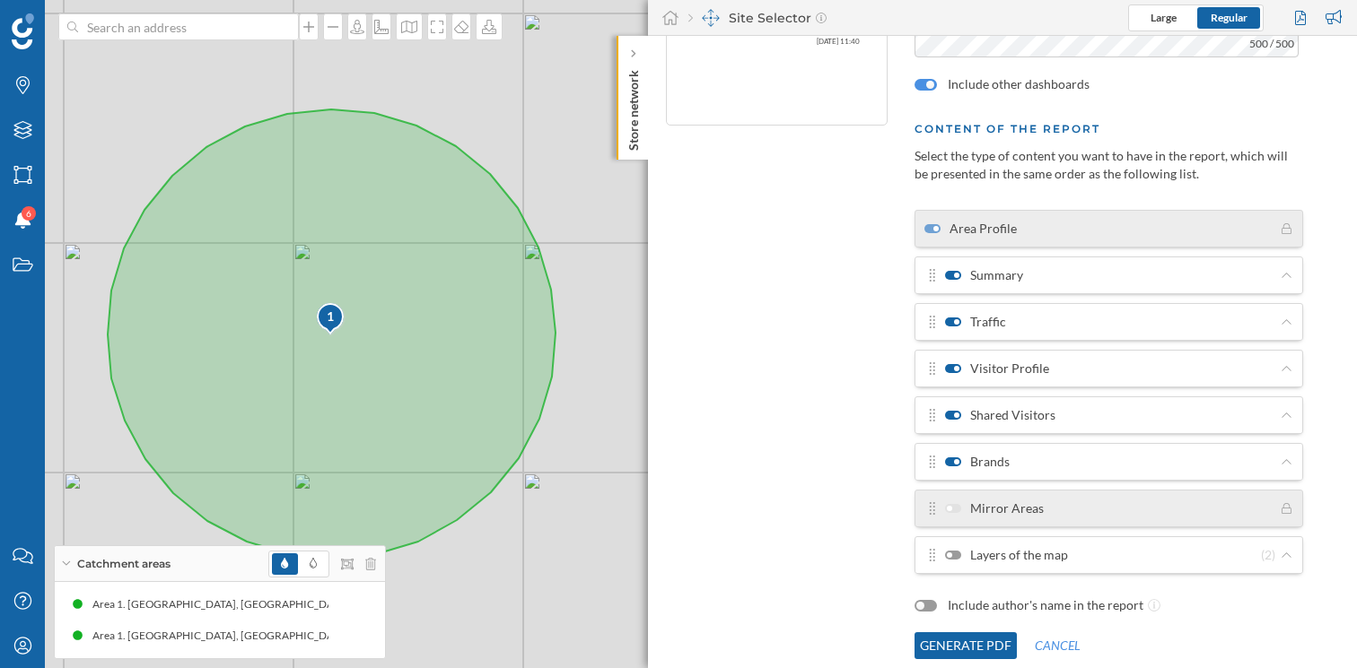
click at [954, 557] on div at bounding box center [953, 555] width 16 height 9
click at [0, 0] on input "Layers of the map" at bounding box center [0, 0] width 0 height 0
click at [967, 646] on button "Generate PDF" at bounding box center [965, 646] width 102 height 27
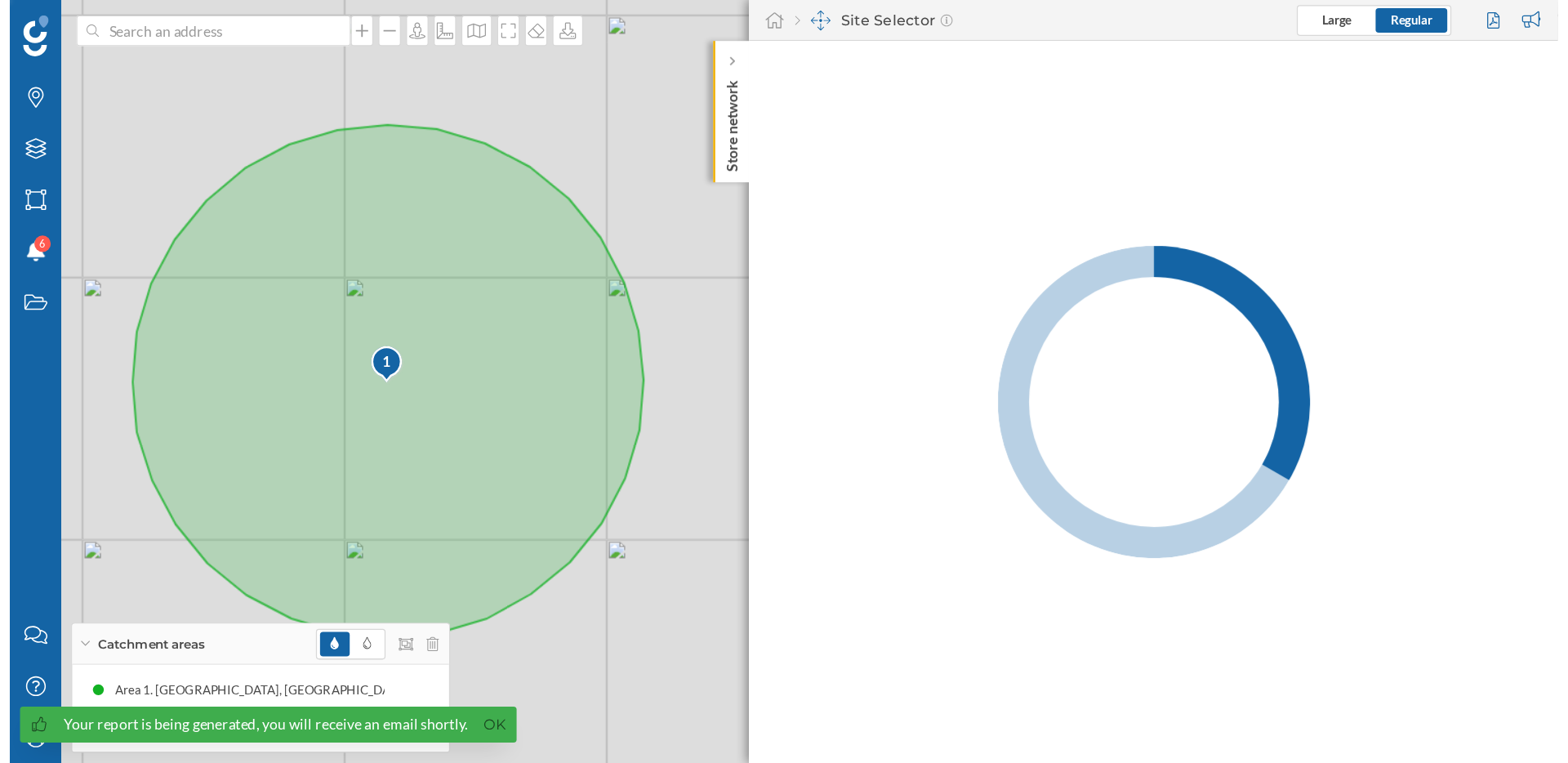
scroll to position [0, 0]
